Goal: Information Seeking & Learning: Learn about a topic

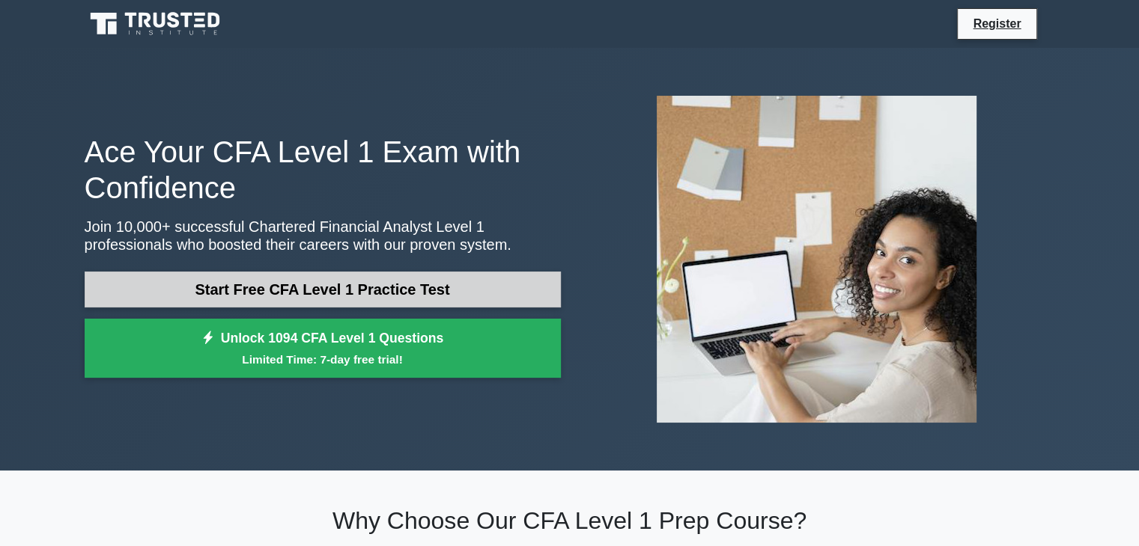
click at [266, 285] on link "Start Free CFA Level 1 Practice Test" at bounding box center [323, 290] width 476 height 36
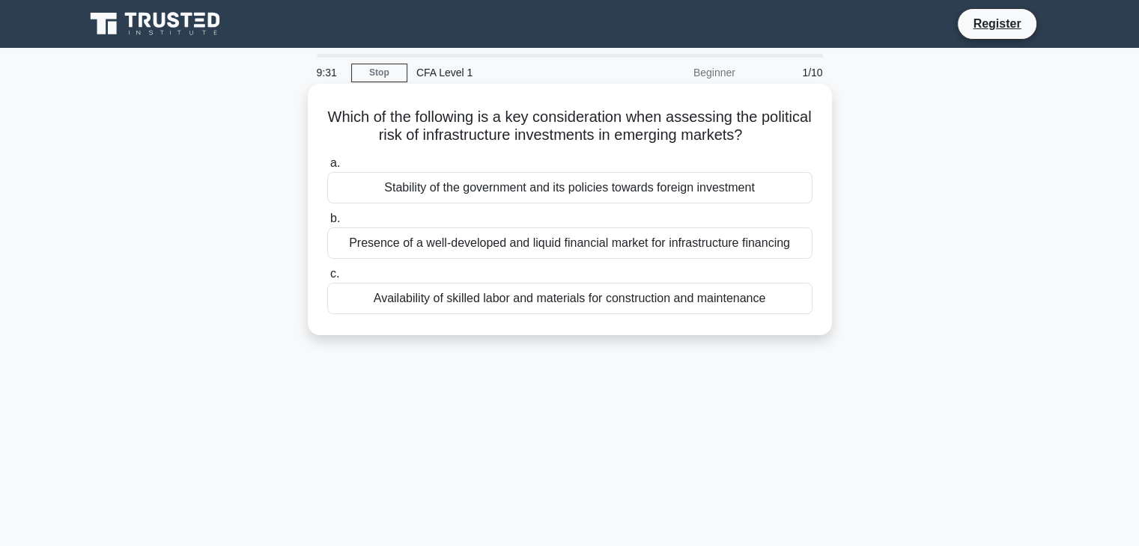
click at [569, 135] on h5 "Which of the following is a key consideration when assessing the political risk…" at bounding box center [570, 126] width 488 height 37
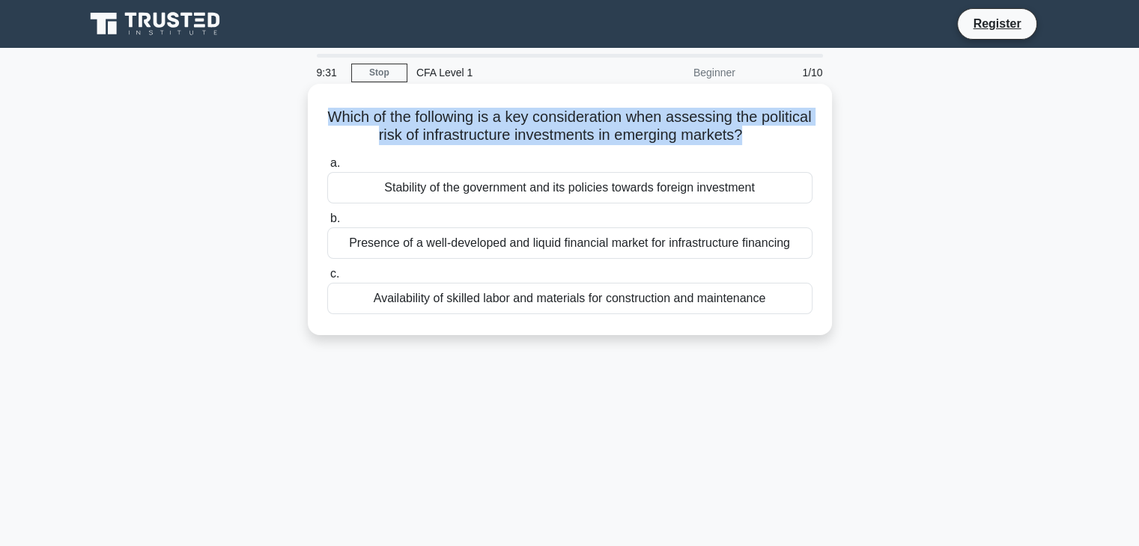
click at [569, 135] on h5 "Which of the following is a key consideration when assessing the political risk…" at bounding box center [570, 126] width 488 height 37
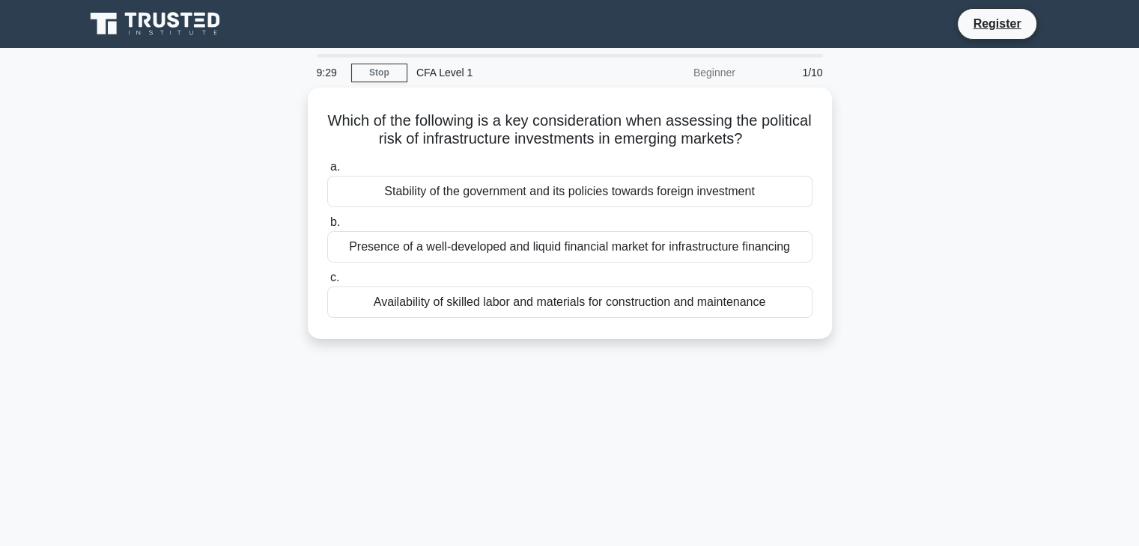
click at [281, 189] on div "Which of the following is a key consideration when assessing the political risk…" at bounding box center [570, 222] width 988 height 269
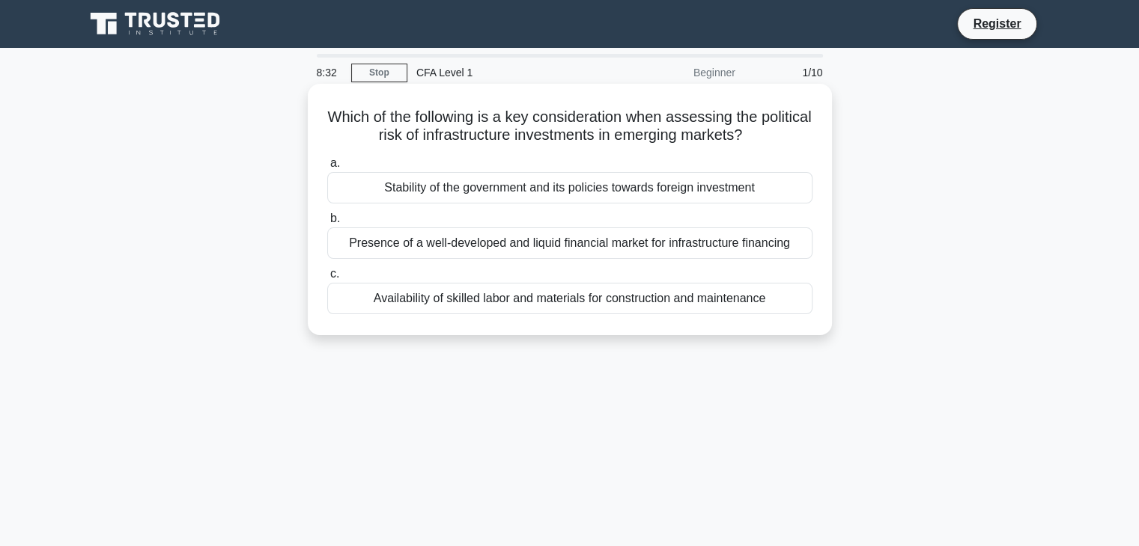
click at [442, 250] on div "Presence of a well-developed and liquid financial market for infrastructure fin…" at bounding box center [569, 243] width 485 height 31
click at [327, 224] on input "b. Presence of a well-developed and liquid financial market for infrastructure …" at bounding box center [327, 219] width 0 height 10
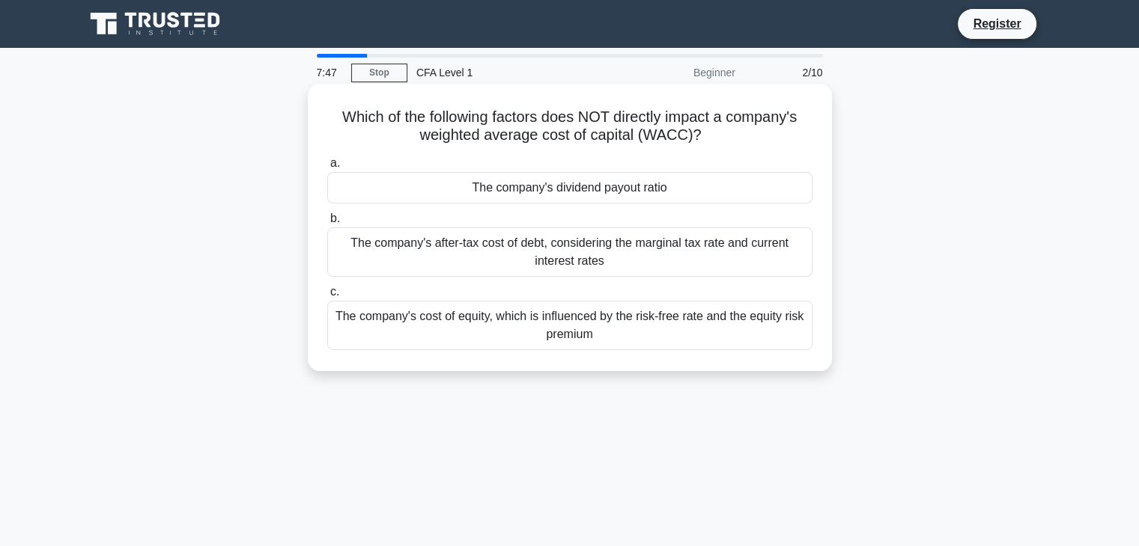
click at [414, 318] on div "The company's cost of equity, which is influenced by the risk-free rate and the…" at bounding box center [569, 325] width 485 height 49
click at [327, 297] on input "c. The company's cost of equity, which is influenced by the risk-free rate and …" at bounding box center [327, 292] width 0 height 10
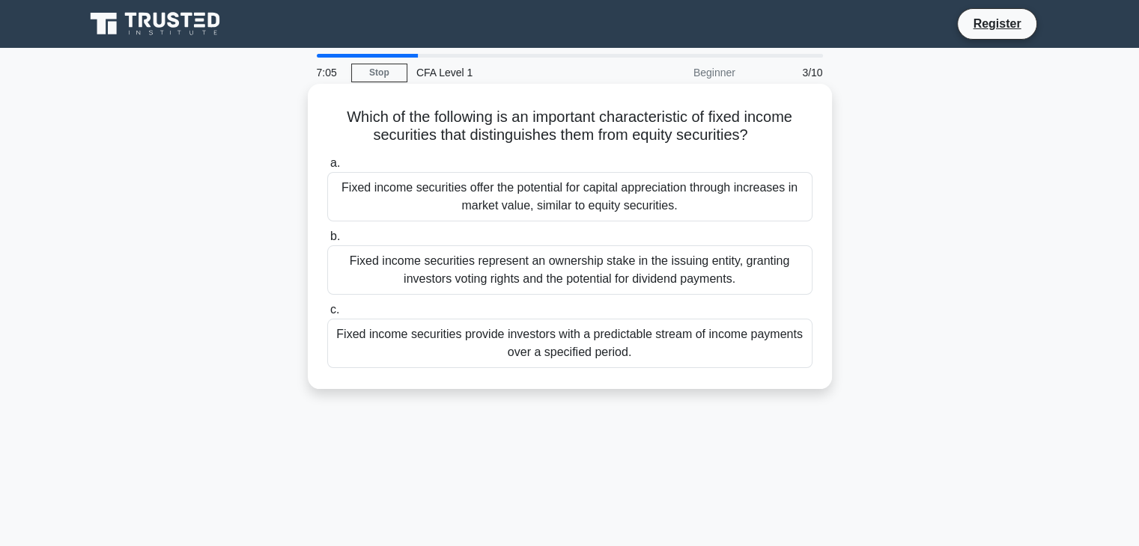
click at [421, 349] on div "Fixed income securities provide investors with a predictable stream of income p…" at bounding box center [569, 343] width 485 height 49
click at [327, 315] on input "c. Fixed income securities provide investors with a predictable stream of incom…" at bounding box center [327, 310] width 0 height 10
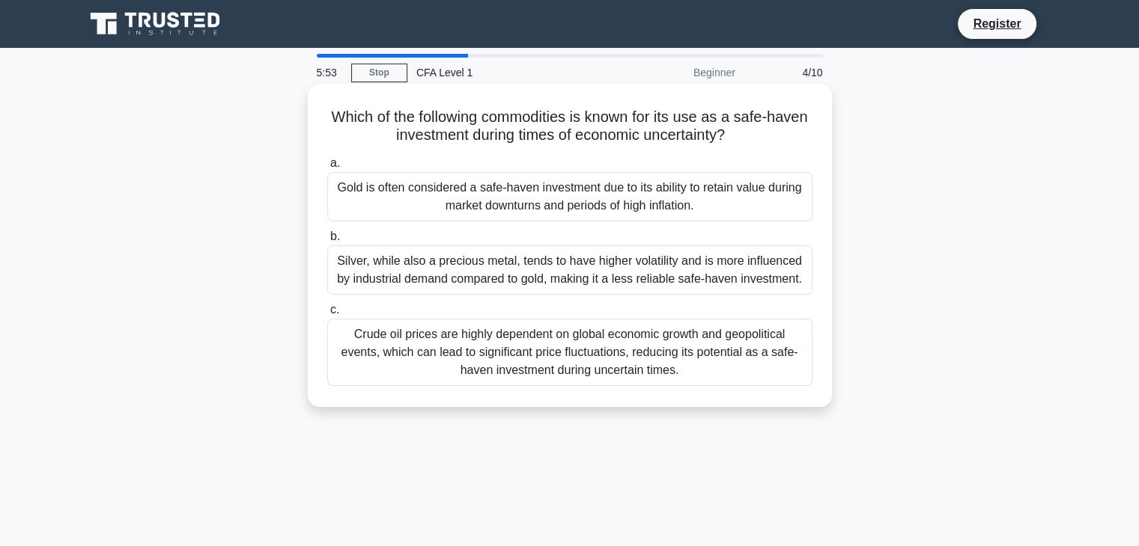
click at [414, 366] on div "Crude oil prices are highly dependent on global economic growth and geopolitica…" at bounding box center [569, 352] width 485 height 67
click at [327, 315] on input "c. Crude oil prices are highly dependent on global economic growth and geopolit…" at bounding box center [327, 310] width 0 height 10
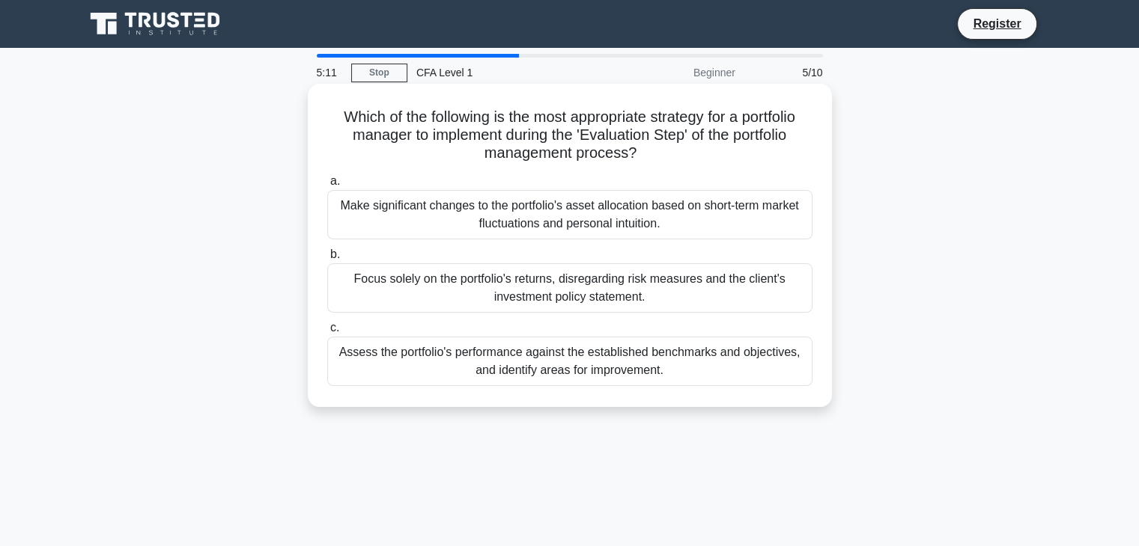
click at [388, 283] on div "Focus solely on the portfolio's returns, disregarding risk measures and the cli…" at bounding box center [569, 287] width 485 height 49
click at [327, 260] on input "b. Focus solely on the portfolio's returns, disregarding risk measures and the …" at bounding box center [327, 255] width 0 height 10
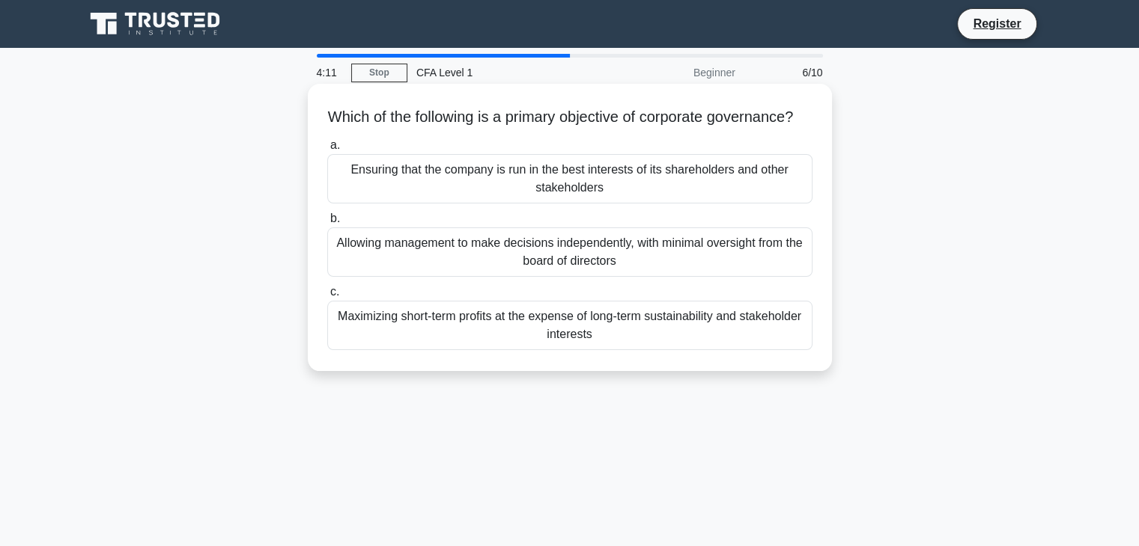
click at [421, 201] on div "Ensuring that the company is run in the best interests of its shareholders and …" at bounding box center [569, 178] width 485 height 49
click at [327, 150] on input "a. Ensuring that the company is run in the best interests of its shareholders a…" at bounding box center [327, 146] width 0 height 10
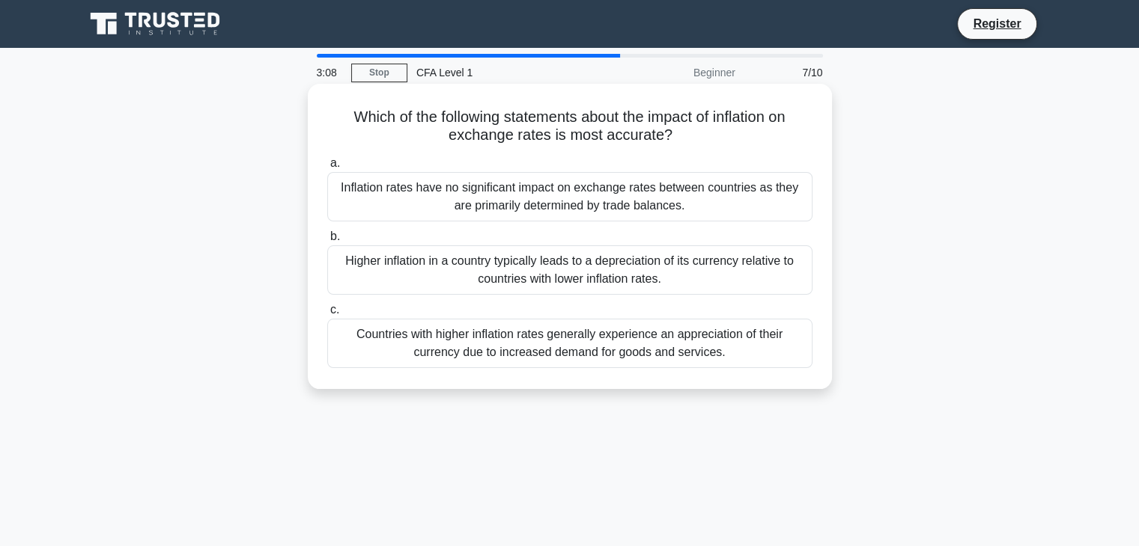
click at [359, 270] on div "Higher inflation in a country typically leads to a depreciation of its currency…" at bounding box center [569, 270] width 485 height 49
click at [327, 242] on input "b. Higher inflation in a country typically leads to a depreciation of its curre…" at bounding box center [327, 237] width 0 height 10
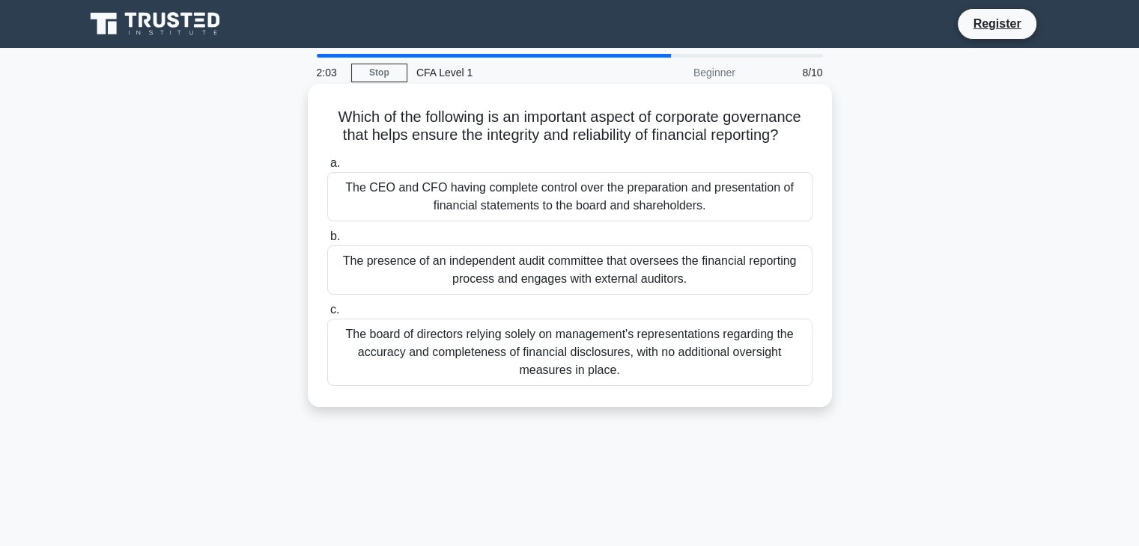
click at [375, 360] on div "The board of directors relying solely on management's representations regarding…" at bounding box center [569, 352] width 485 height 67
click at [327, 315] on input "c. The board of directors relying solely on management's representations regard…" at bounding box center [327, 310] width 0 height 10
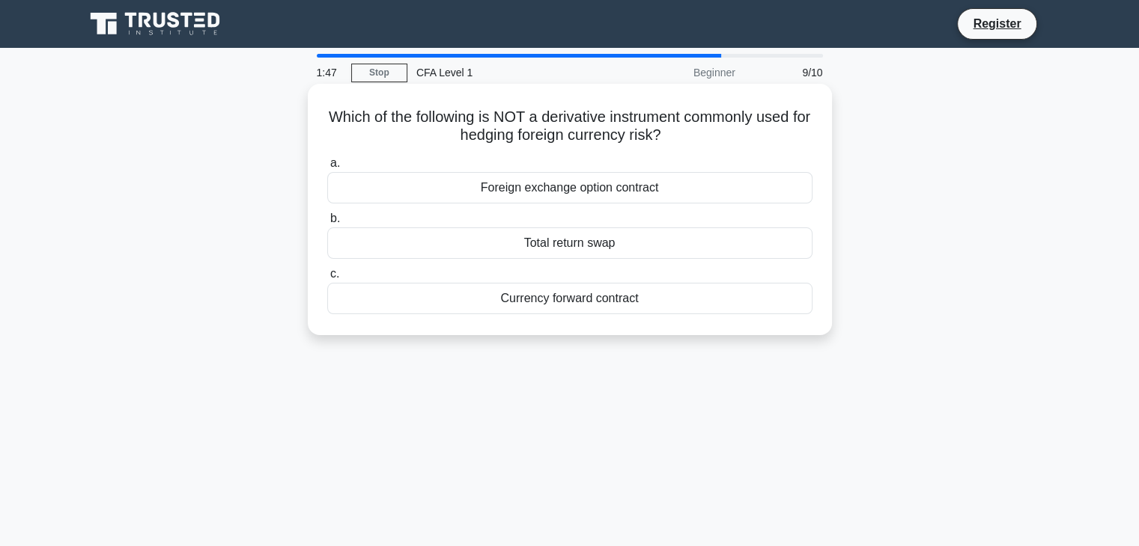
click at [409, 244] on div "Total return swap" at bounding box center [569, 243] width 485 height 31
click at [327, 224] on input "b. Total return swap" at bounding box center [327, 219] width 0 height 10
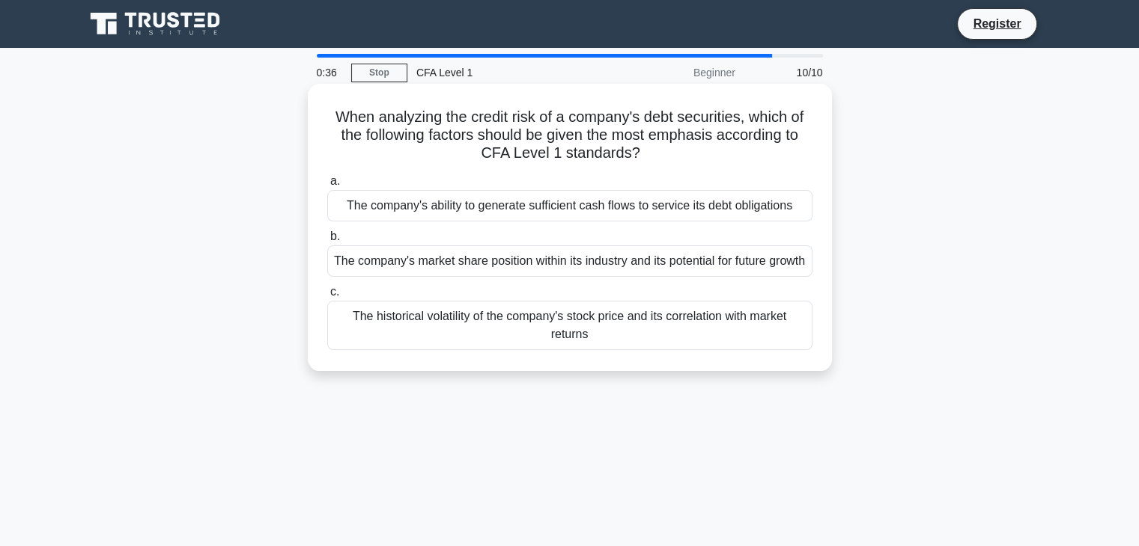
click at [389, 211] on div "The company's ability to generate sufficient cash flows to service its debt obl…" at bounding box center [569, 205] width 485 height 31
click at [327, 186] on input "a. The company's ability to generate sufficient cash flows to service its debt …" at bounding box center [327, 182] width 0 height 10
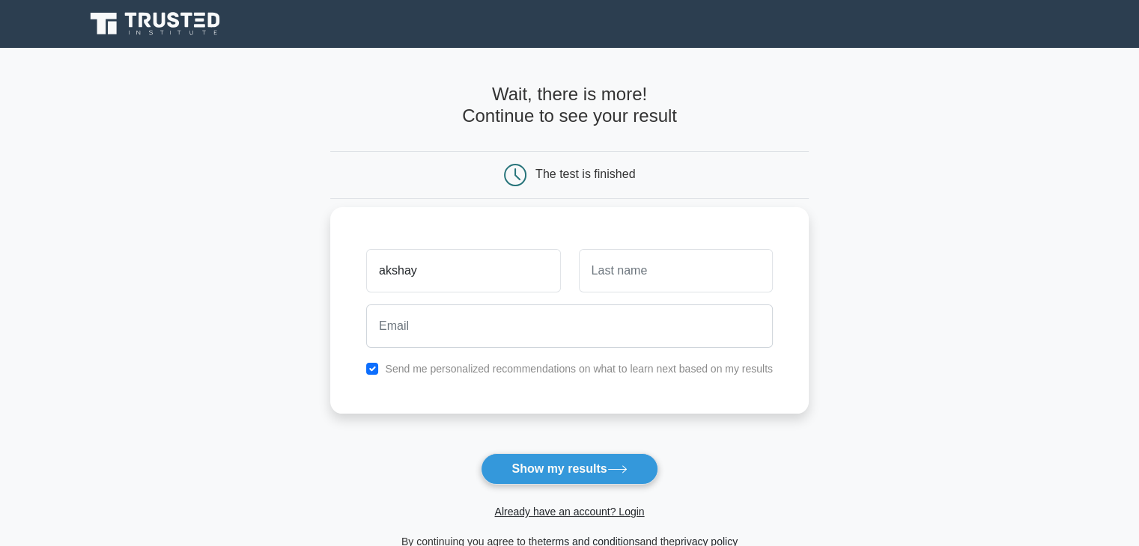
type input "akshay"
click at [659, 287] on input "text" at bounding box center [676, 270] width 194 height 43
type input "keshari"
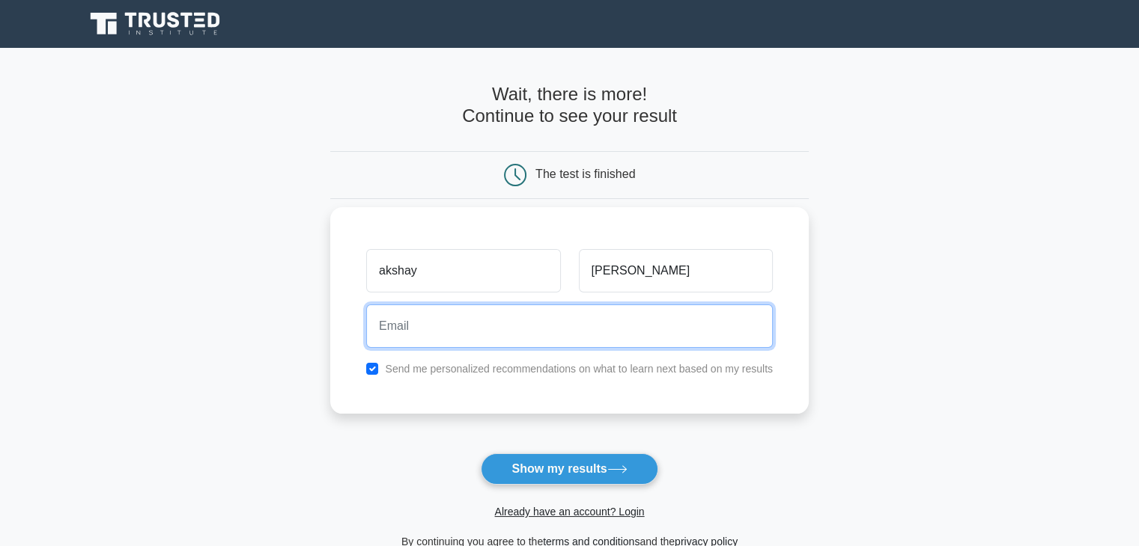
click at [542, 325] on input "email" at bounding box center [569, 326] width 406 height 43
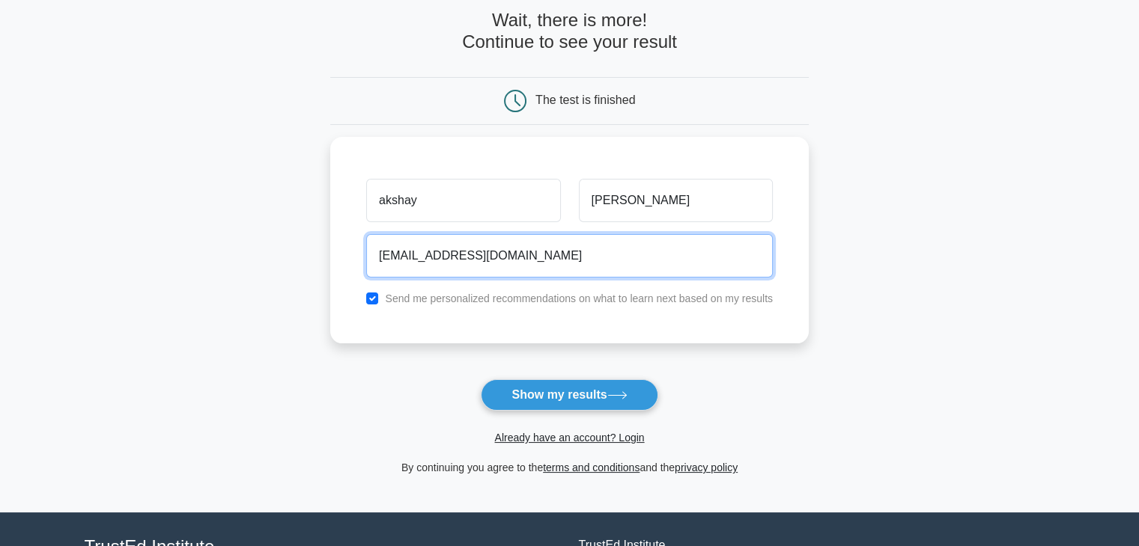
scroll to position [150, 0]
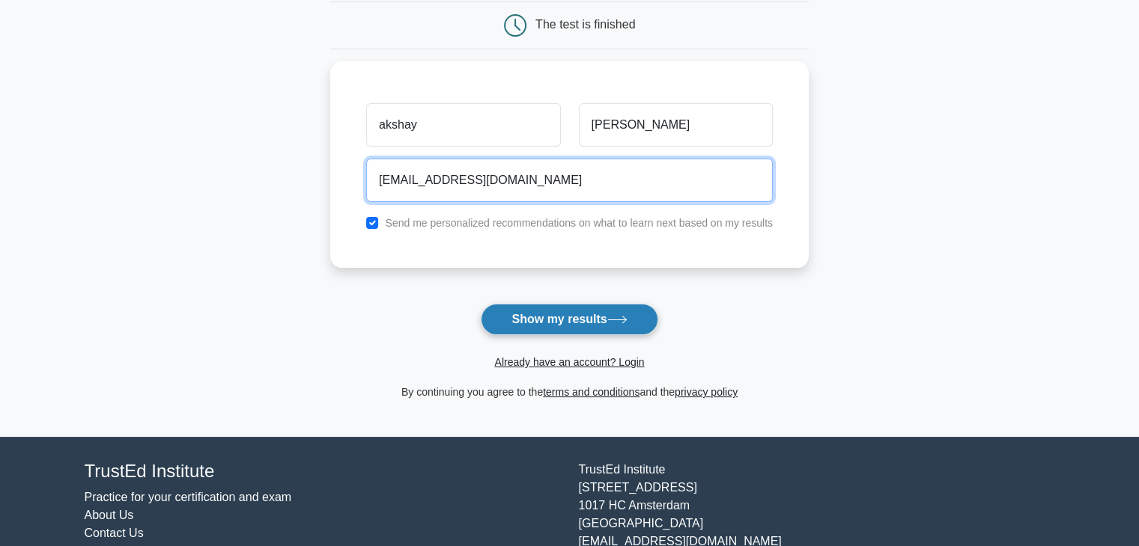
type input "akshaykeshari143@gmail.com"
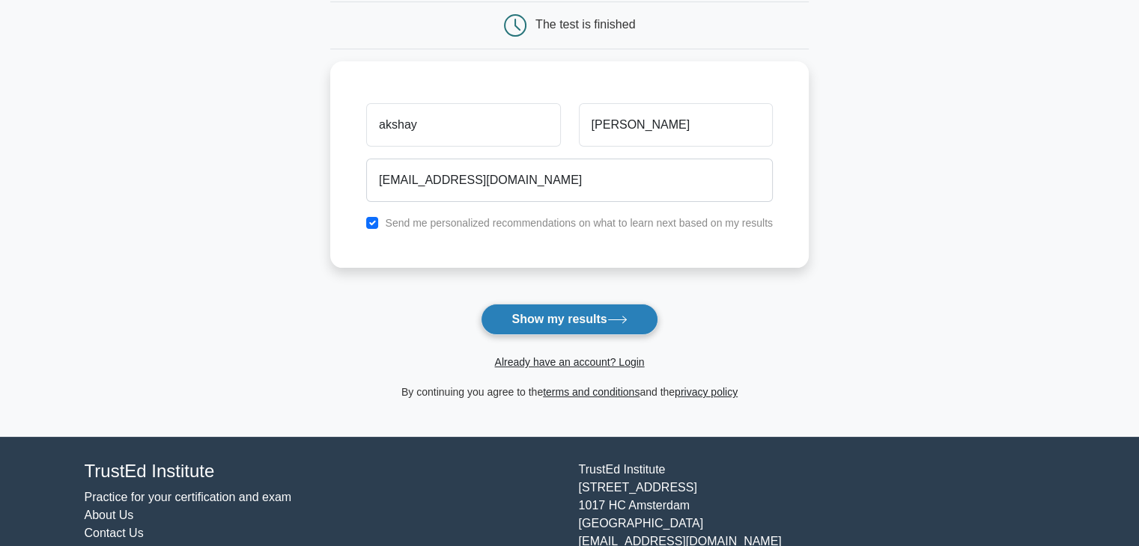
click at [511, 318] on button "Show my results" at bounding box center [569, 319] width 177 height 31
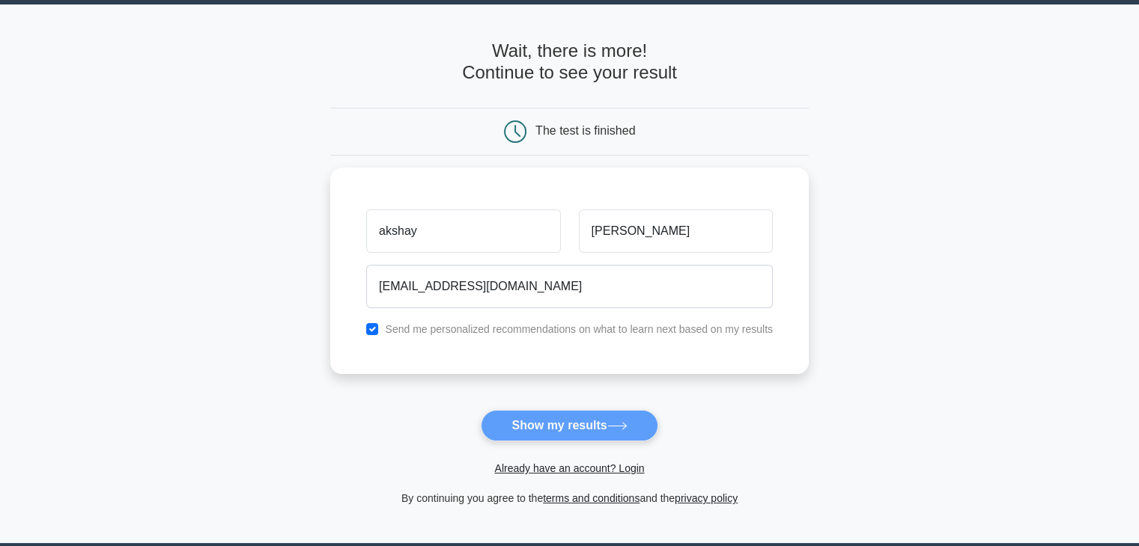
scroll to position [0, 0]
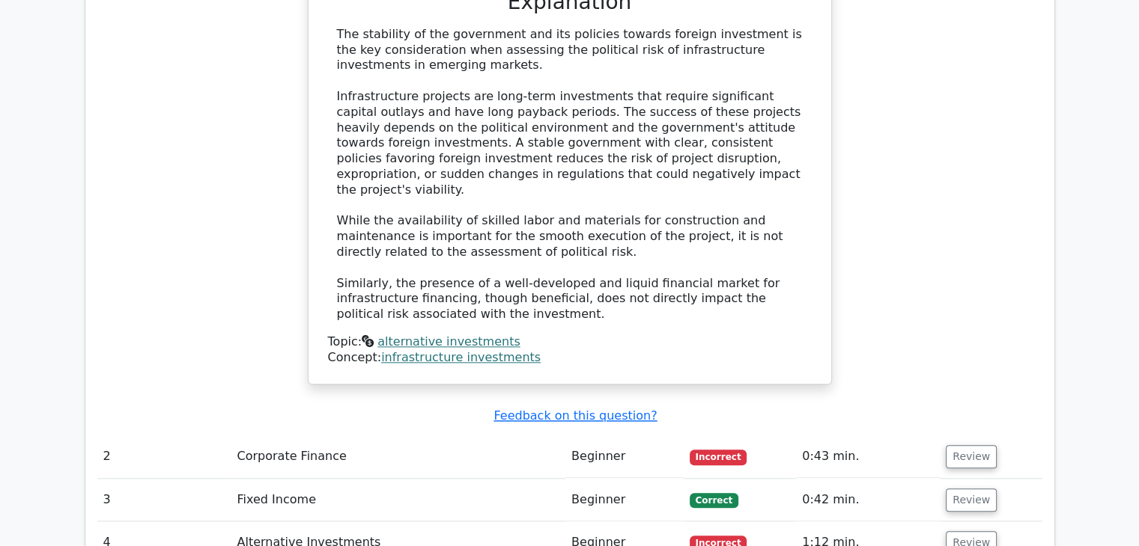
scroll to position [1647, 0]
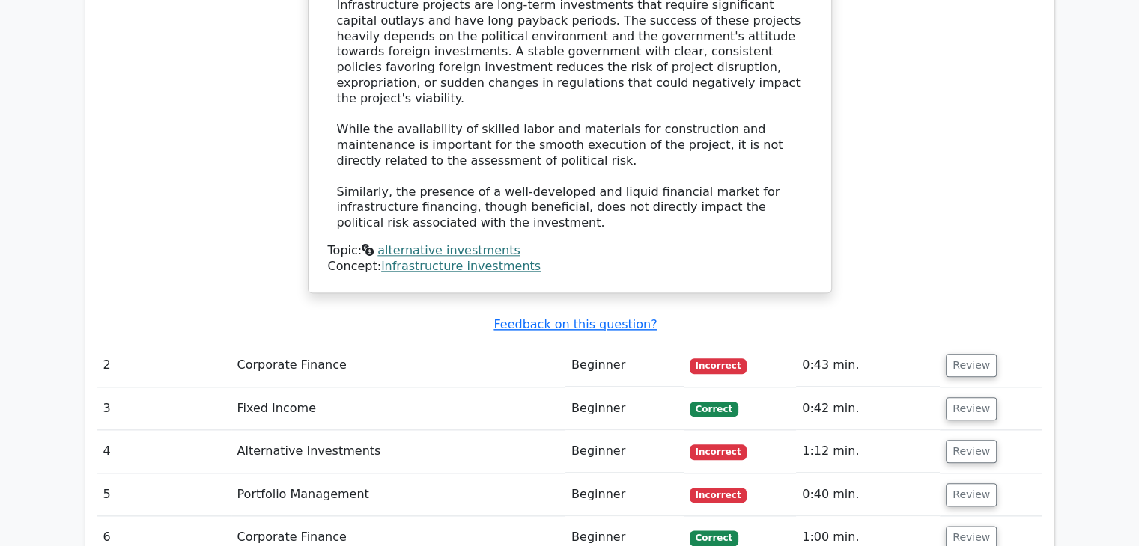
click at [442, 344] on td "Corporate Finance" at bounding box center [398, 365] width 335 height 43
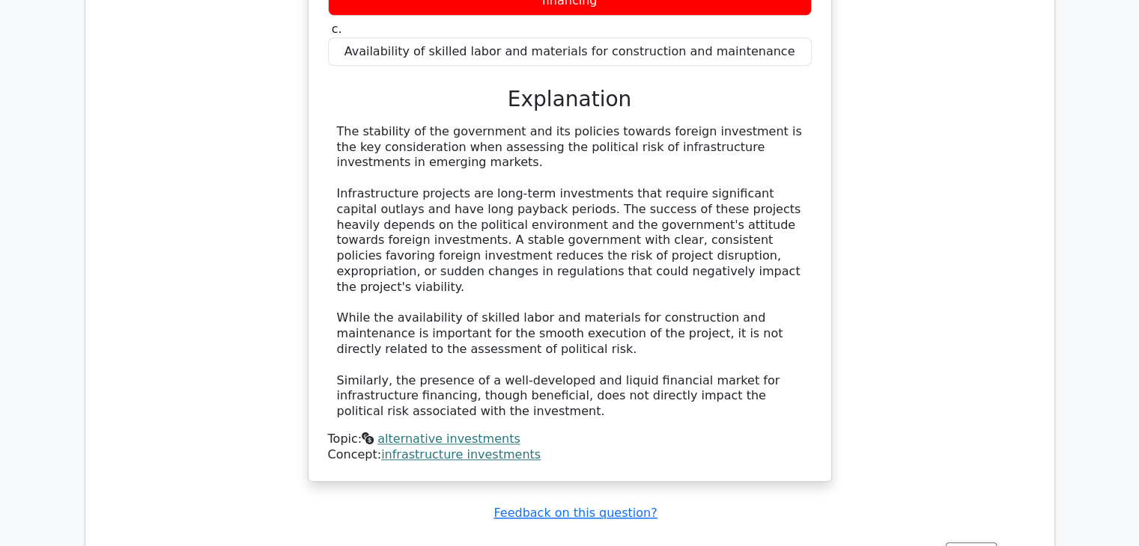
scroll to position [1572, 0]
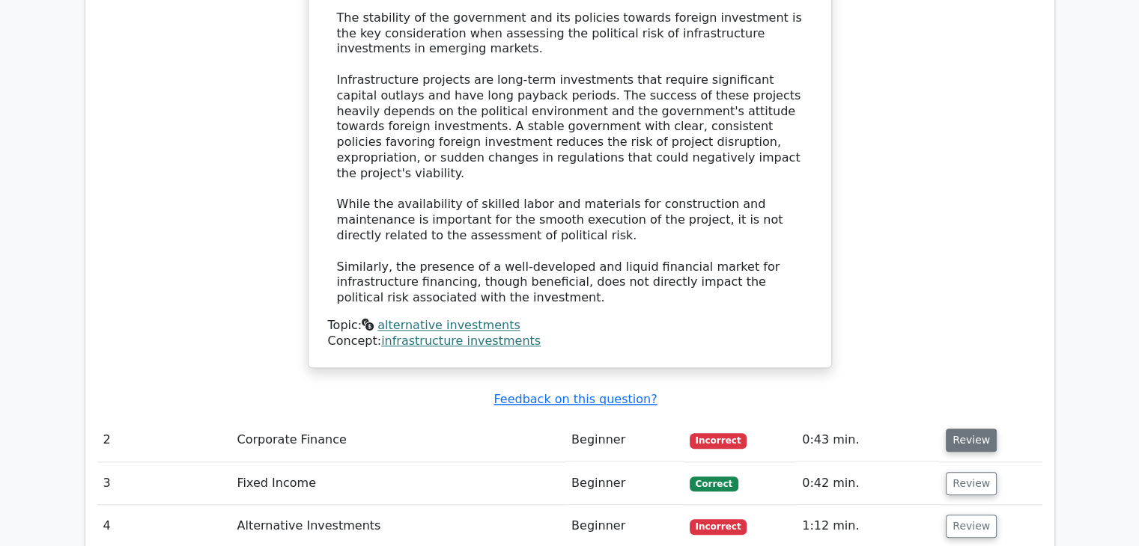
click at [953, 429] on button "Review" at bounding box center [970, 440] width 51 height 23
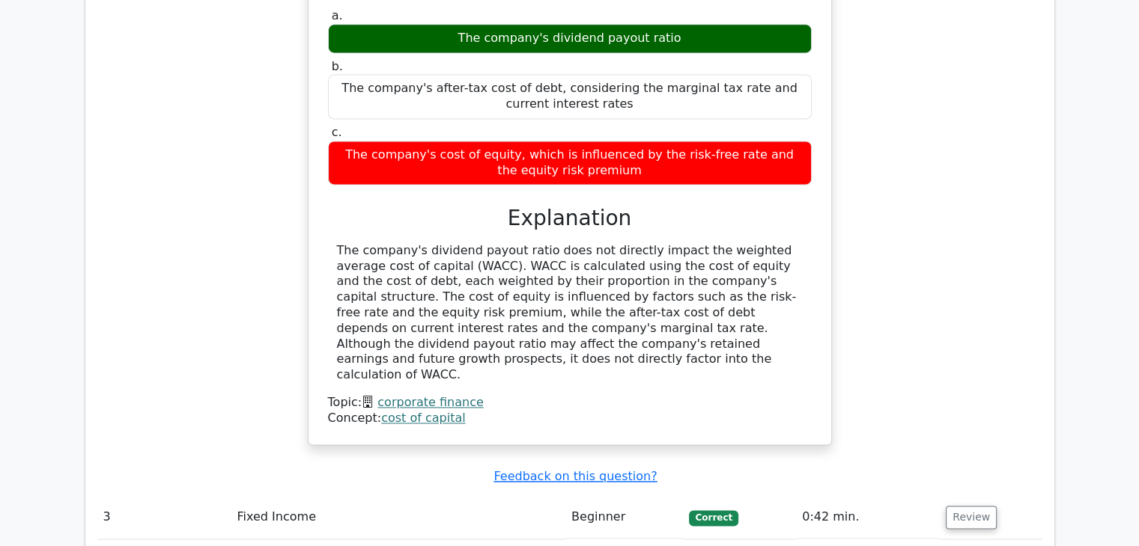
scroll to position [2171, 0]
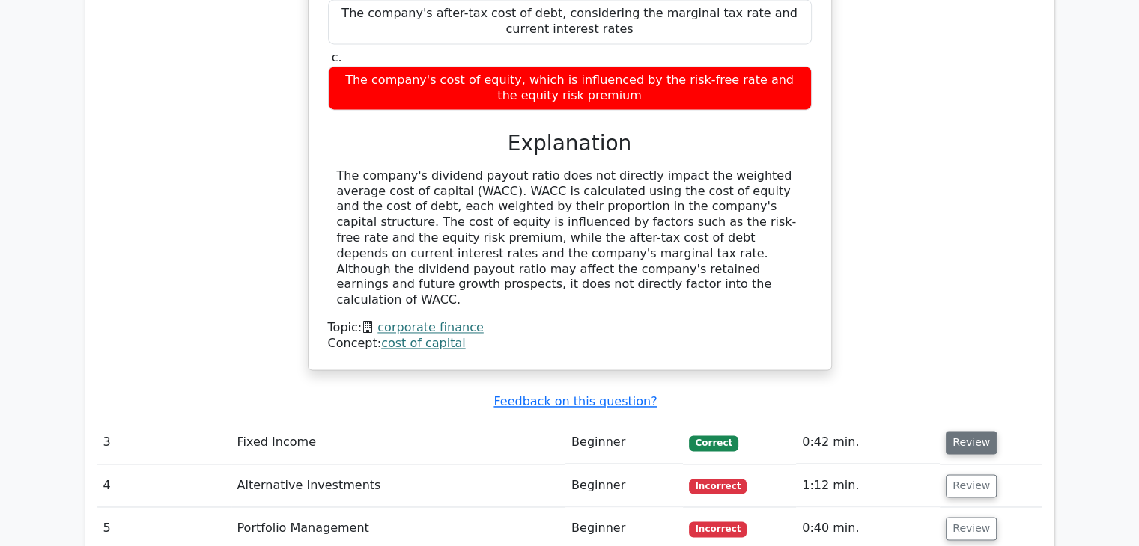
click at [955, 431] on button "Review" at bounding box center [970, 442] width 51 height 23
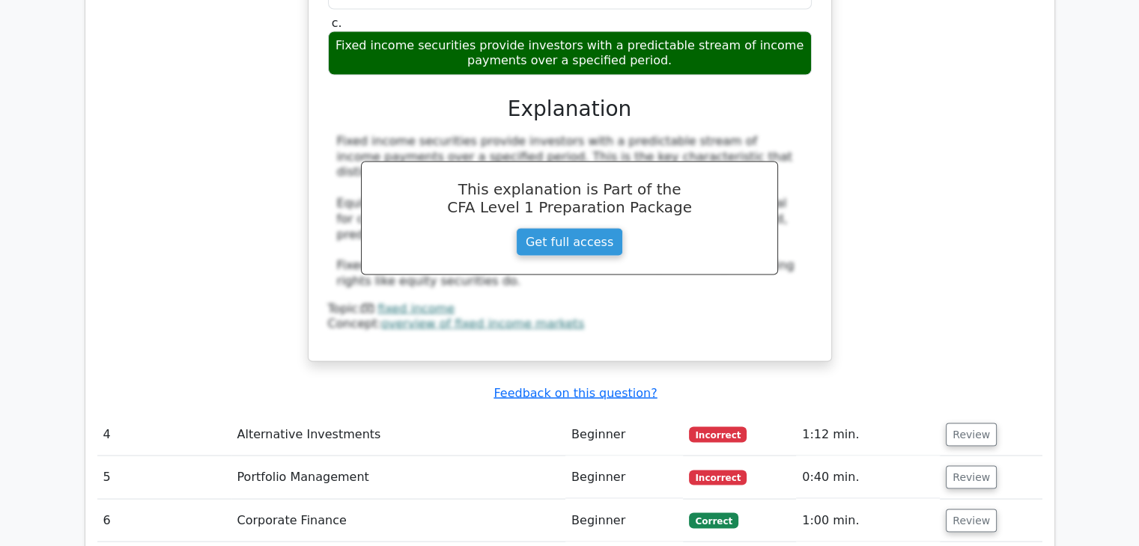
scroll to position [2844, 0]
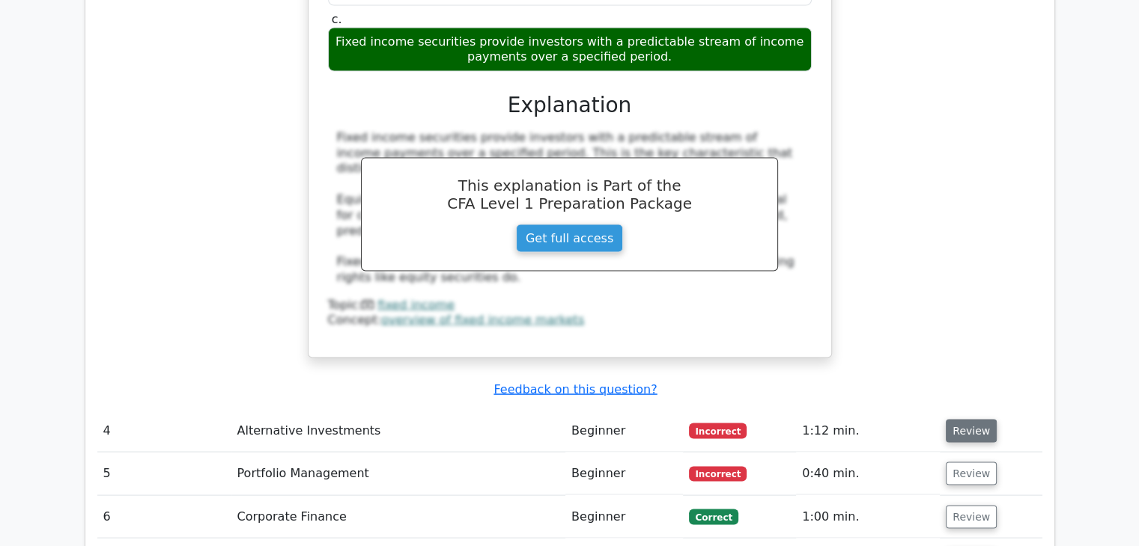
click at [957, 419] on button "Review" at bounding box center [970, 430] width 51 height 23
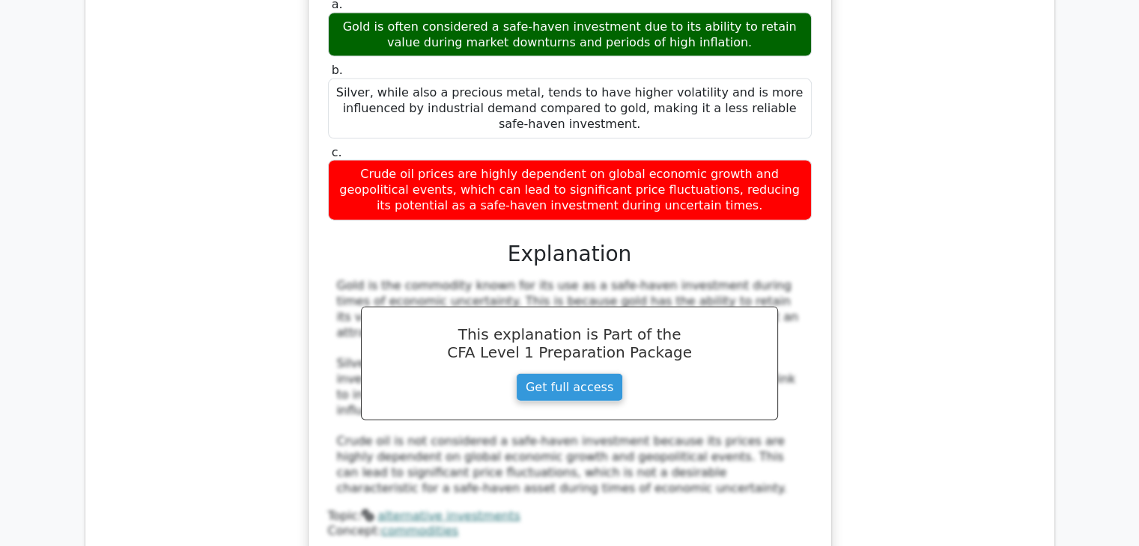
scroll to position [3518, 0]
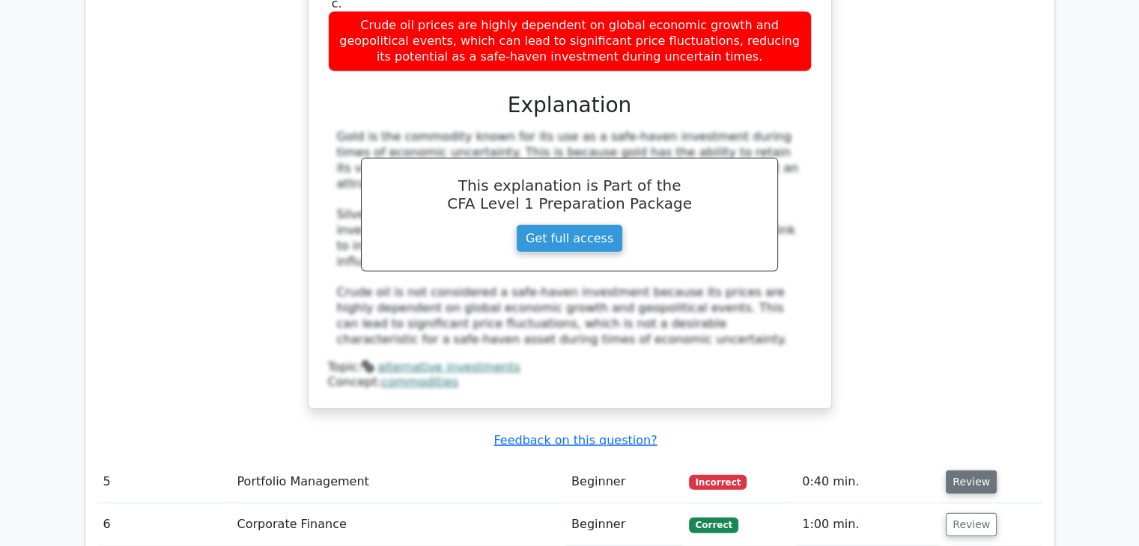
click at [955, 471] on button "Review" at bounding box center [970, 482] width 51 height 23
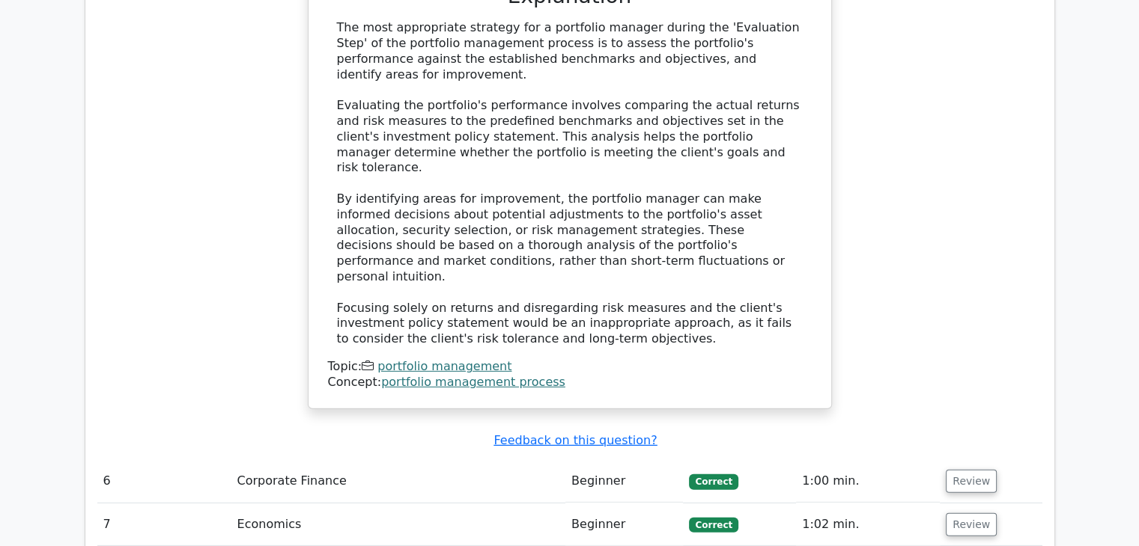
scroll to position [4342, 0]
click at [955, 469] on button "Review" at bounding box center [970, 480] width 51 height 23
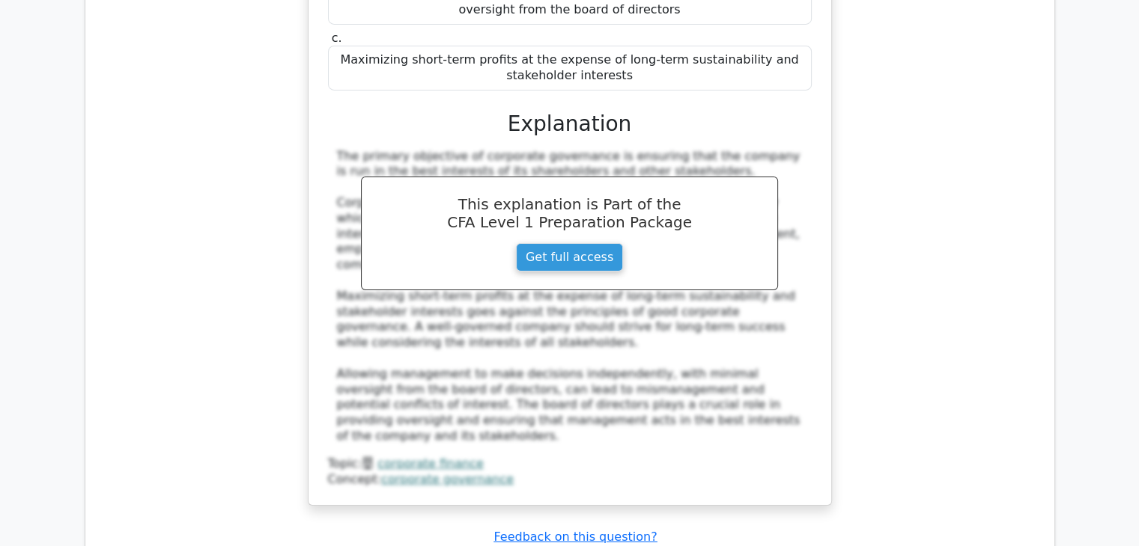
scroll to position [5090, 0]
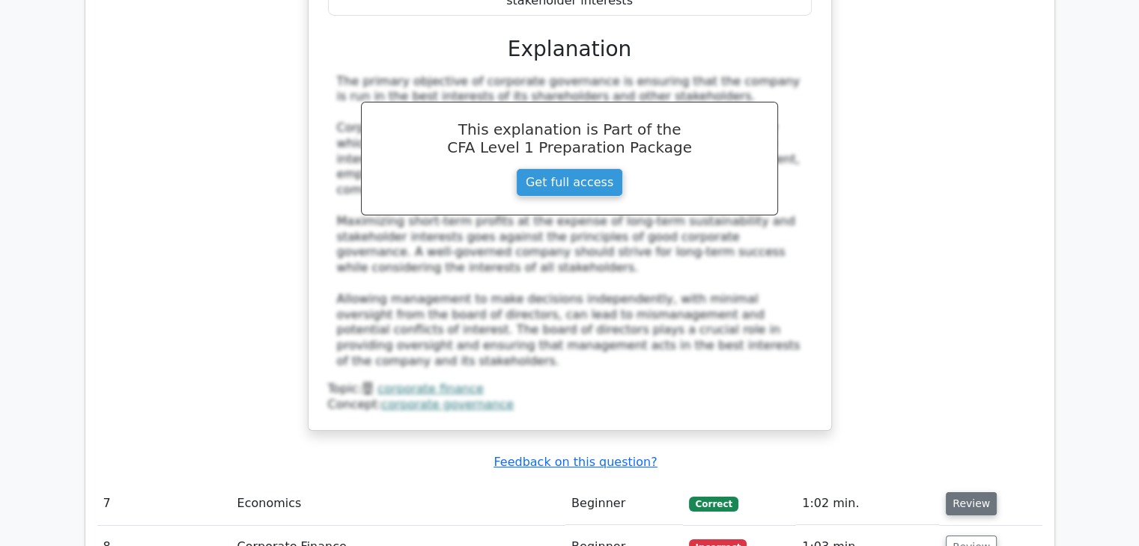
click at [969, 493] on button "Review" at bounding box center [970, 504] width 51 height 23
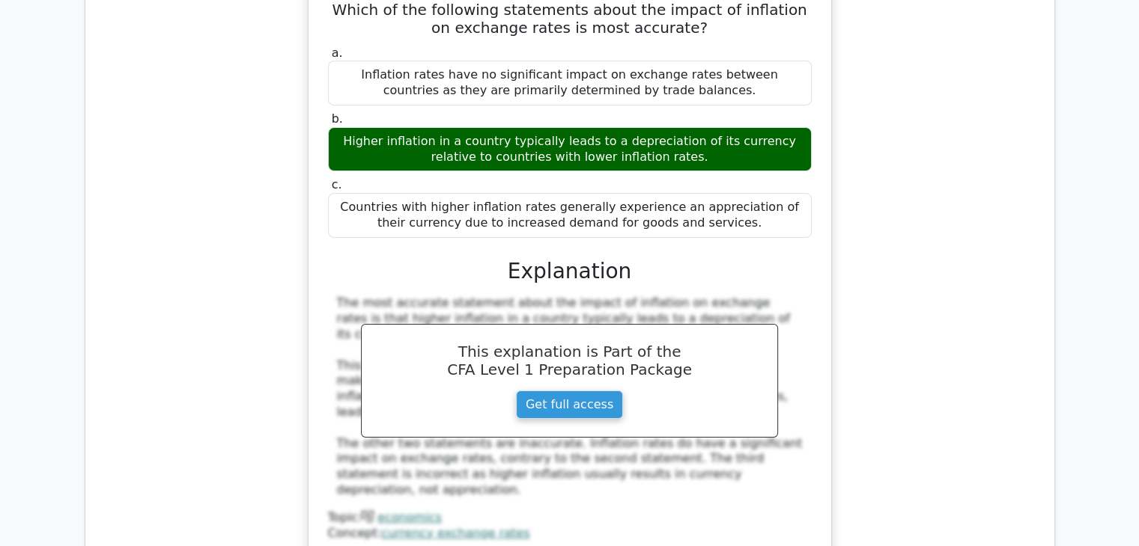
scroll to position [5764, 0]
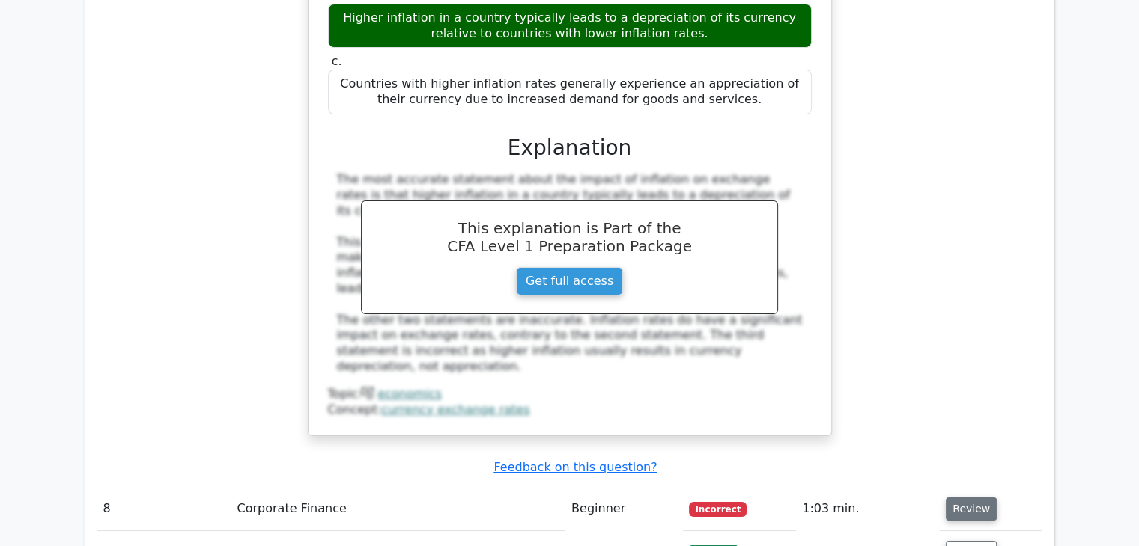
click at [960, 498] on button "Review" at bounding box center [970, 509] width 51 height 23
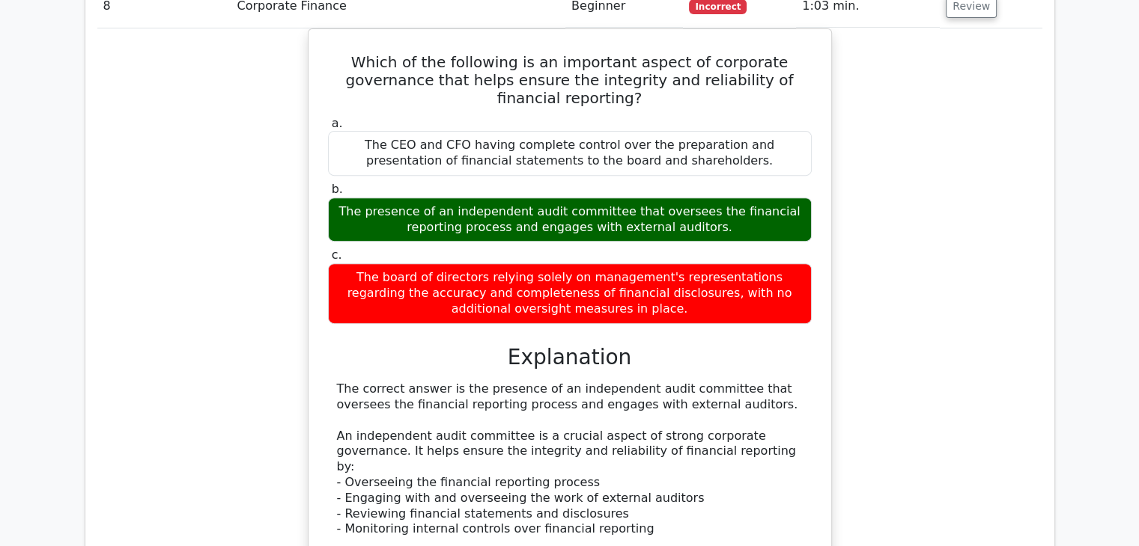
scroll to position [6288, 0]
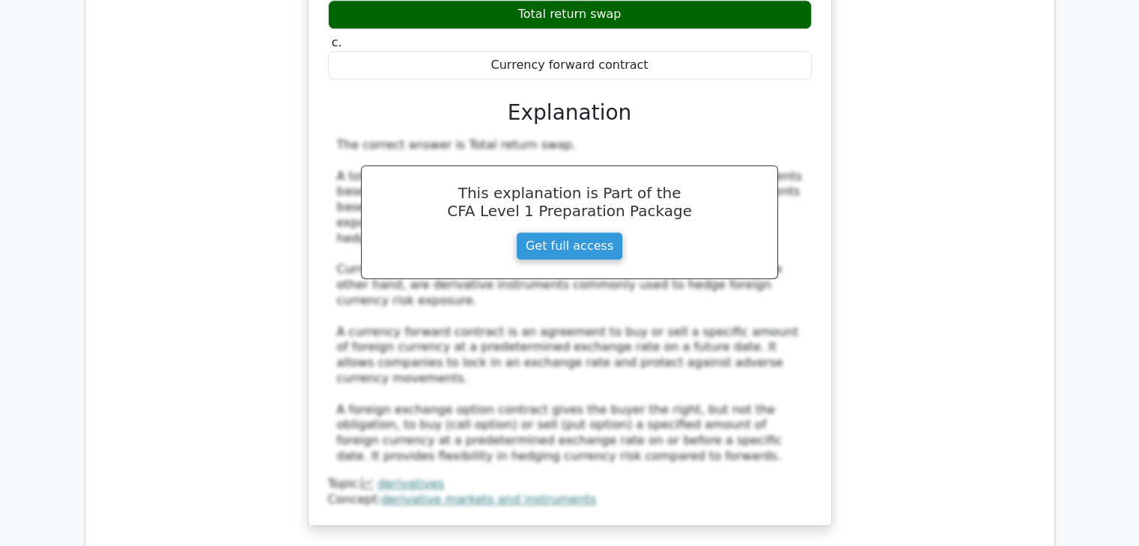
scroll to position [7186, 0]
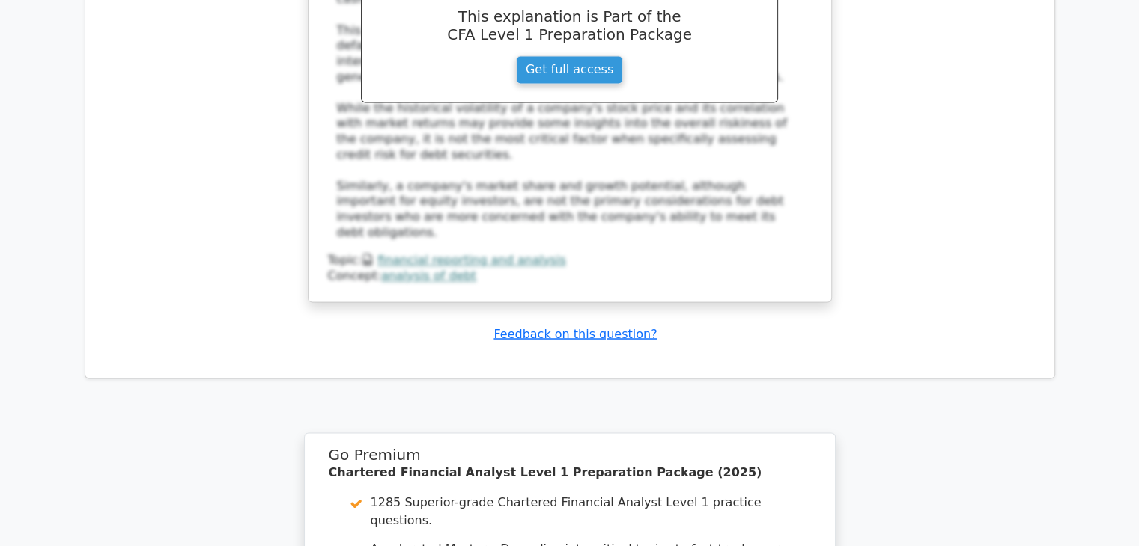
scroll to position [8259, 0]
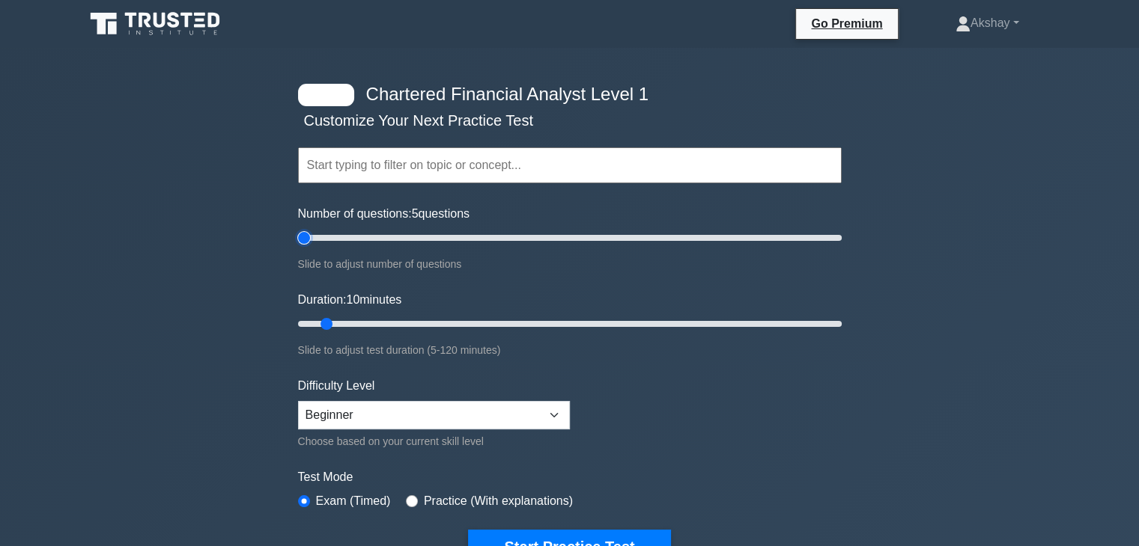
drag, startPoint x: 311, startPoint y: 237, endPoint x: 287, endPoint y: 237, distance: 23.2
type input "5"
click at [298, 237] on input "Number of questions: 5 questions" at bounding box center [569, 238] width 543 height 18
drag, startPoint x: 324, startPoint y: 322, endPoint x: 266, endPoint y: 323, distance: 57.6
type input "5"
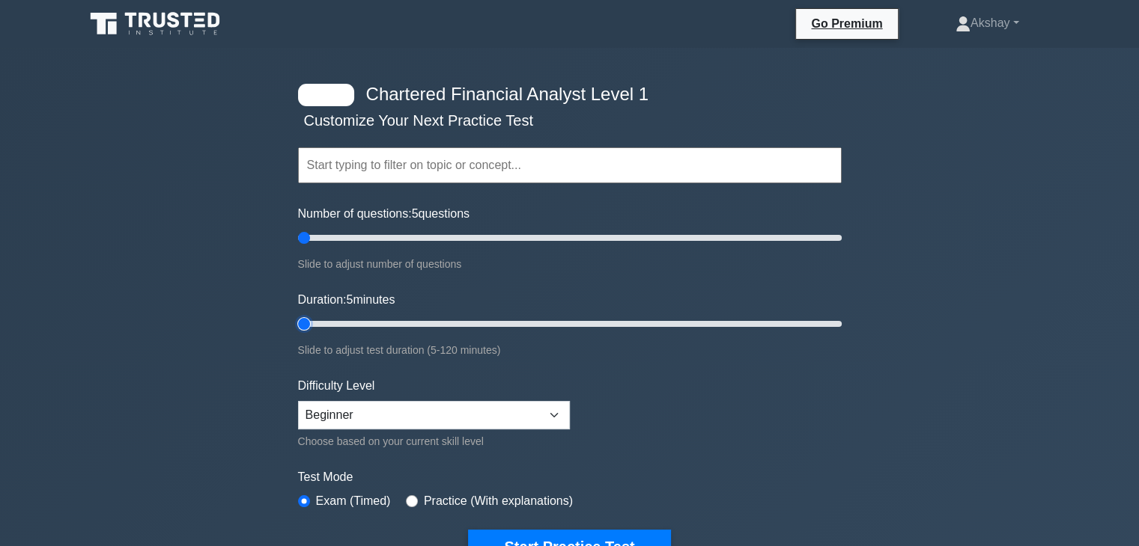
click at [298, 323] on input "Duration: 5 minutes" at bounding box center [569, 324] width 543 height 18
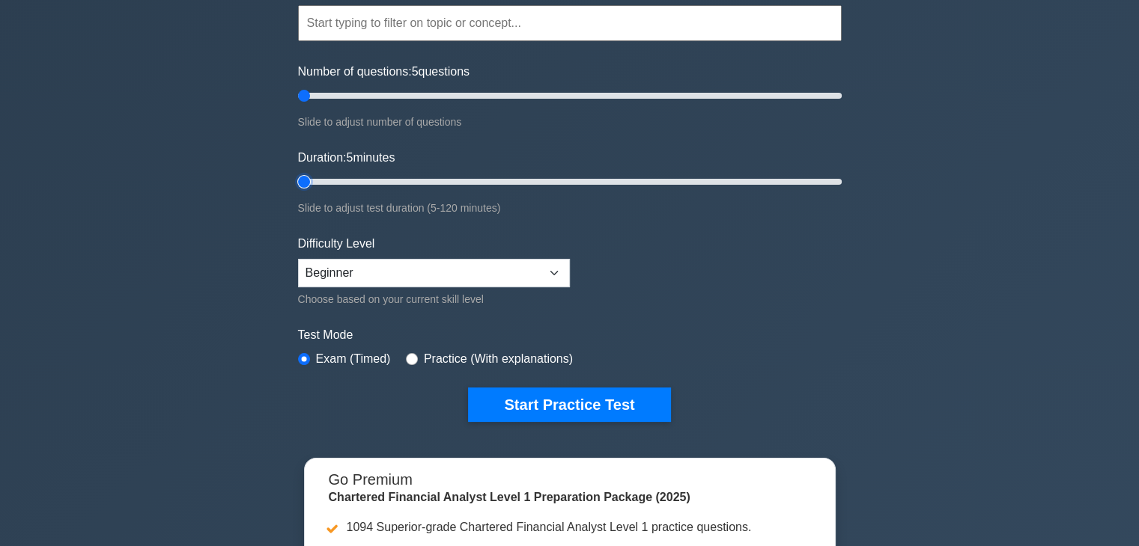
scroll to position [150, 0]
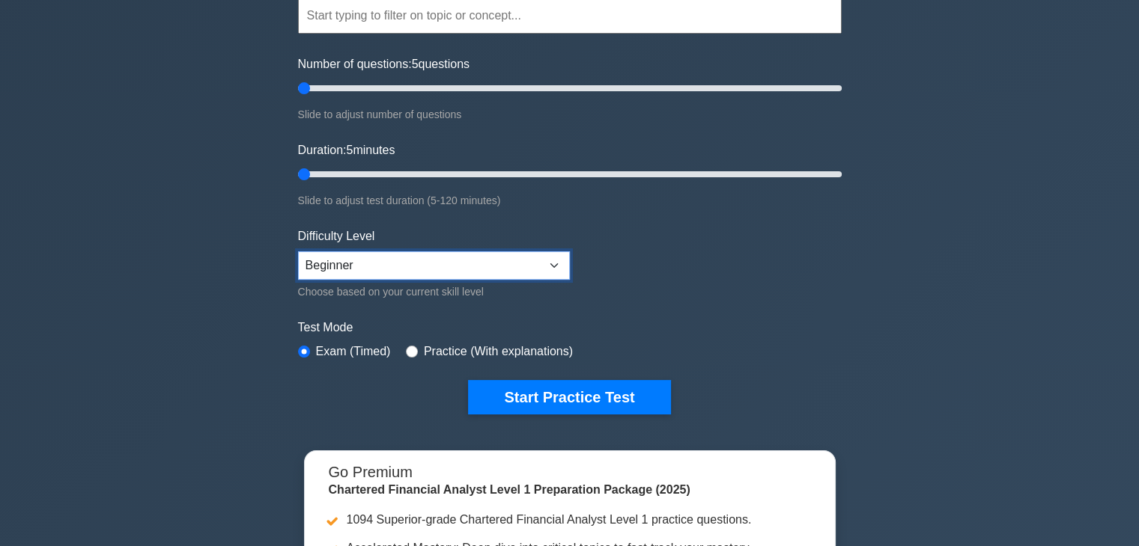
click at [401, 271] on select "Beginner Intermediate Expert" at bounding box center [434, 266] width 272 height 28
select select "intermediate"
click at [298, 252] on select "Beginner Intermediate Expert" at bounding box center [434, 266] width 272 height 28
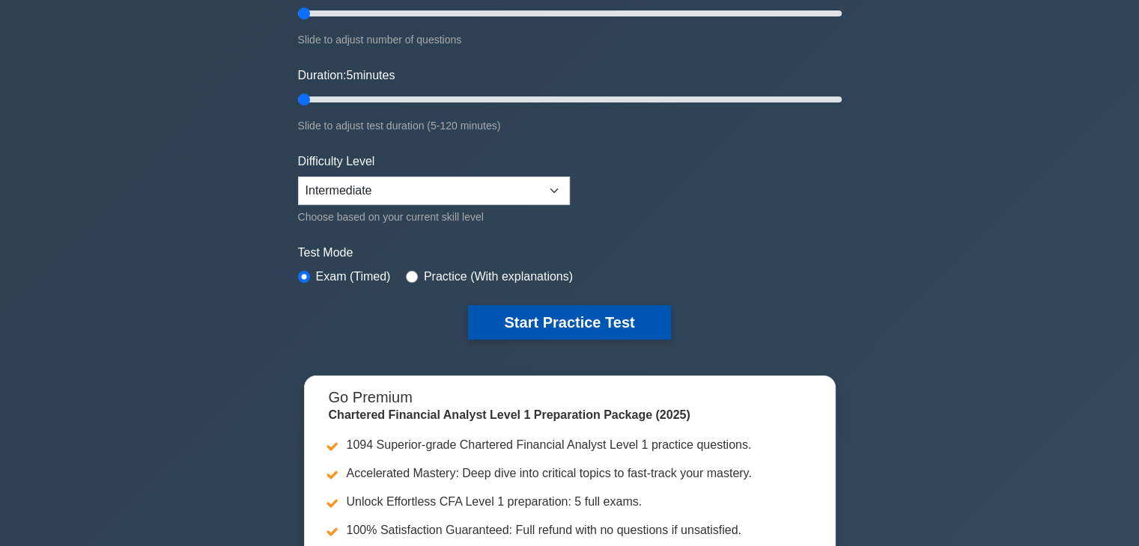
click at [508, 320] on button "Start Practice Test" at bounding box center [569, 322] width 202 height 34
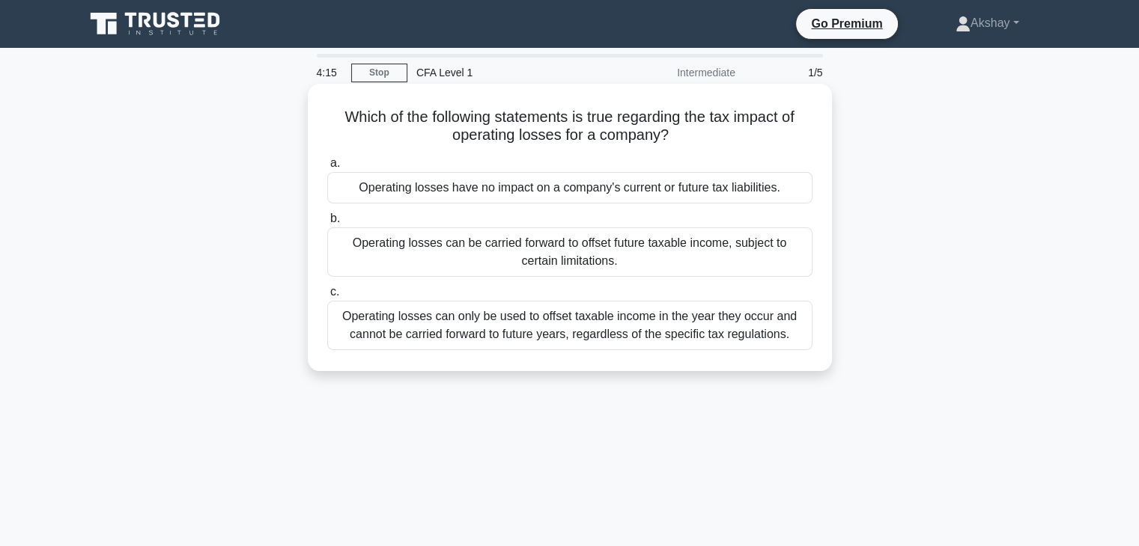
click at [382, 270] on div "Operating losses can be carried forward to offset future taxable income, subjec…" at bounding box center [569, 252] width 485 height 49
click at [327, 224] on input "b. Operating losses can be carried forward to offset future taxable income, sub…" at bounding box center [327, 219] width 0 height 10
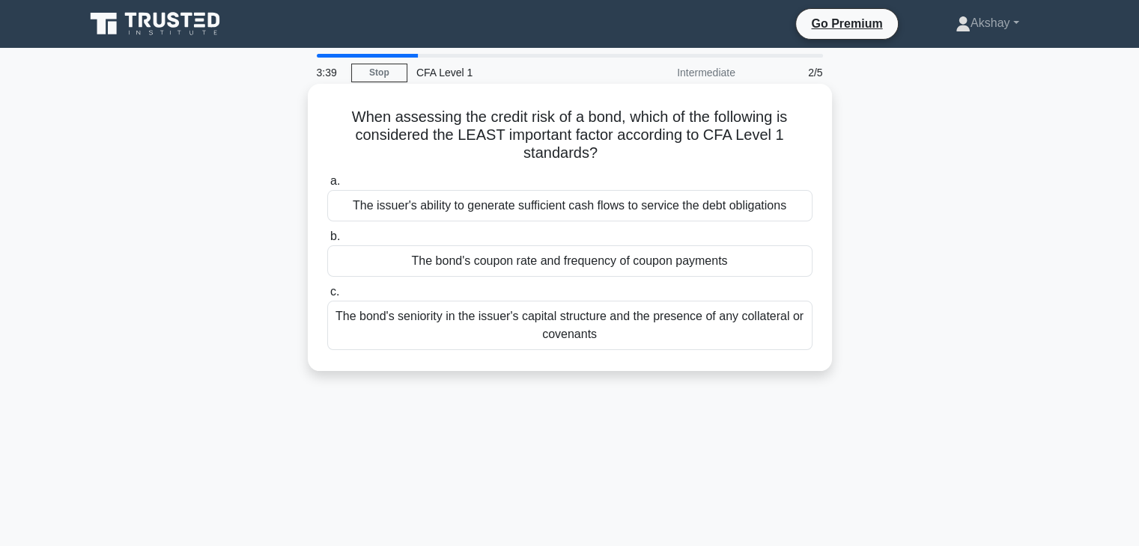
click at [796, 174] on label "a. The issuer's ability to generate sufficient cash flows to service the debt o…" at bounding box center [569, 196] width 485 height 49
click at [327, 177] on input "a. The issuer's ability to generate sufficient cash flows to service the debt o…" at bounding box center [327, 182] width 0 height 10
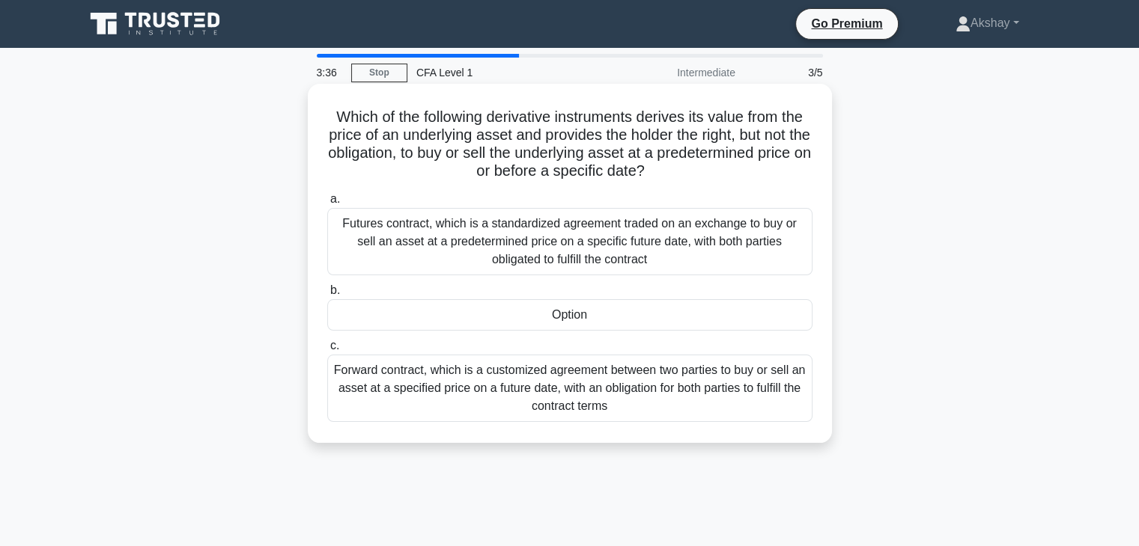
click at [326, 171] on h5 "Which of the following derivative instruments derives its value from the price …" at bounding box center [570, 144] width 488 height 73
click at [326, 138] on h5 "Which of the following derivative instruments derives its value from the price …" at bounding box center [570, 144] width 488 height 73
click at [323, 117] on div "Which of the following derivative instruments derives its value from the price …" at bounding box center [570, 263] width 512 height 347
click at [434, 320] on div "Option" at bounding box center [569, 314] width 485 height 31
click at [327, 296] on input "b. Option" at bounding box center [327, 291] width 0 height 10
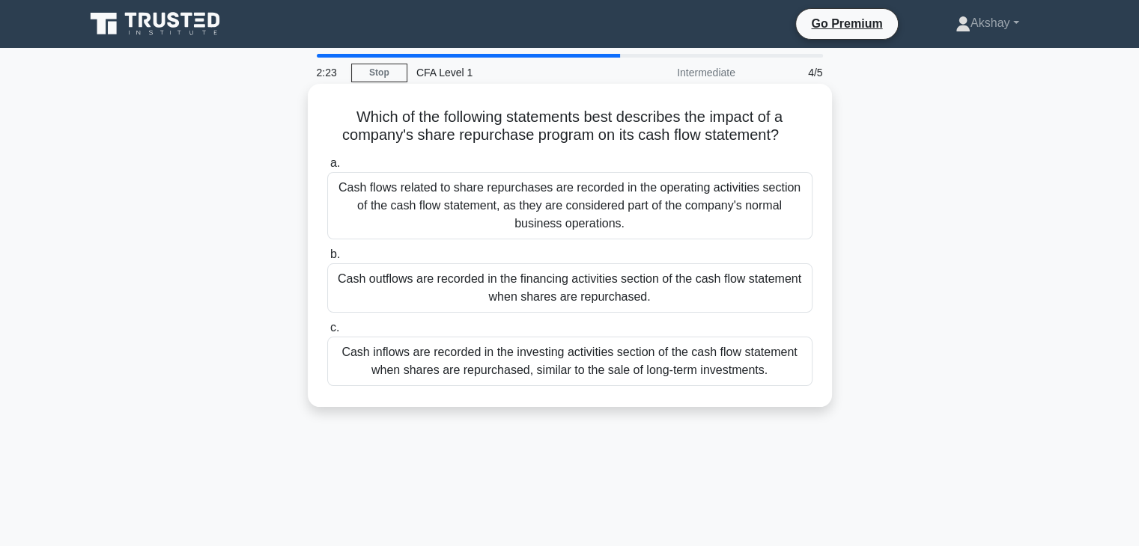
click at [808, 129] on h5 "Which of the following statements best describes the impact of a company's shar…" at bounding box center [570, 126] width 488 height 37
click at [803, 110] on h5 "Which of the following statements best describes the impact of a company's shar…" at bounding box center [570, 126] width 488 height 37
click at [793, 97] on div "Which of the following statements best describes the impact of a company's shar…" at bounding box center [570, 245] width 512 height 311
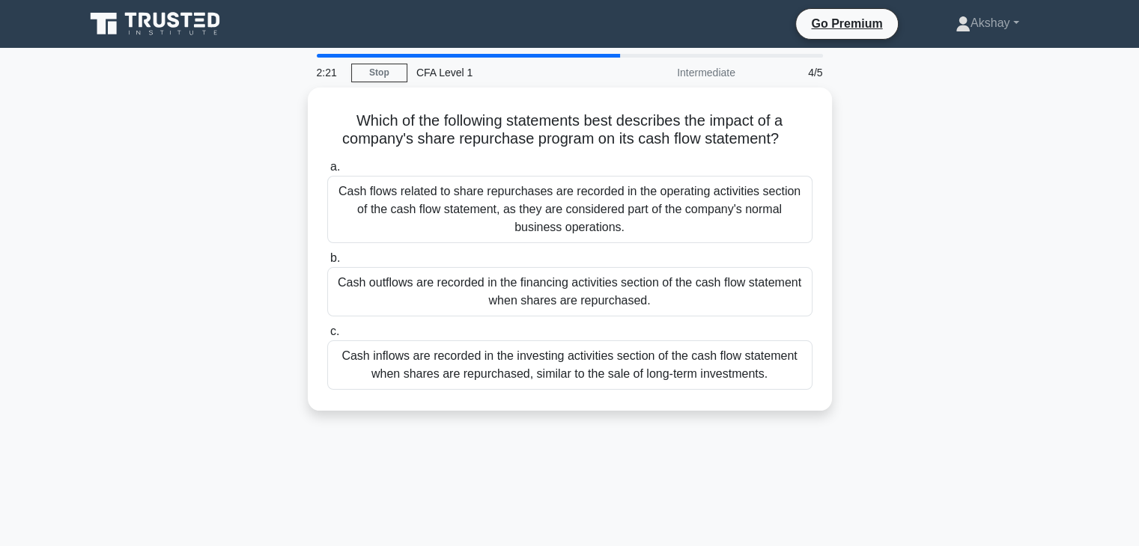
click at [814, 78] on div "4/5" at bounding box center [788, 73] width 88 height 30
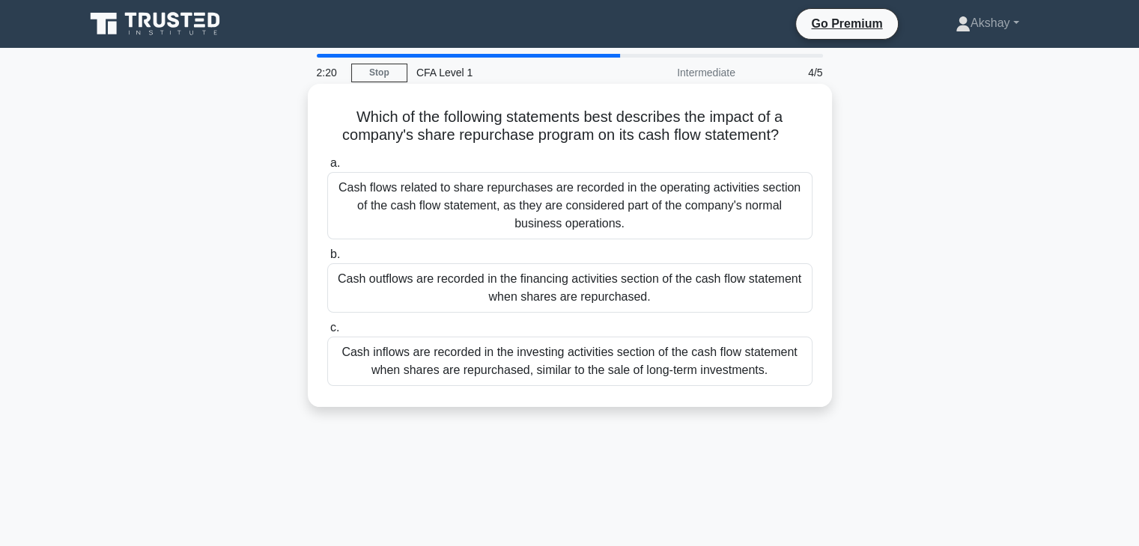
click at [814, 153] on div "a. Cash flows related to share repurchases are recorded in the operating activi…" at bounding box center [569, 270] width 503 height 238
click at [328, 150] on div "Which of the following statements best describes the impact of a company's shar…" at bounding box center [570, 245] width 512 height 311
click at [322, 105] on div "Which of the following statements best describes the impact of a company's shar…" at bounding box center [570, 245] width 512 height 311
click at [805, 147] on div "Which of the following statements best describes the impact of a company's shar…" at bounding box center [570, 245] width 512 height 311
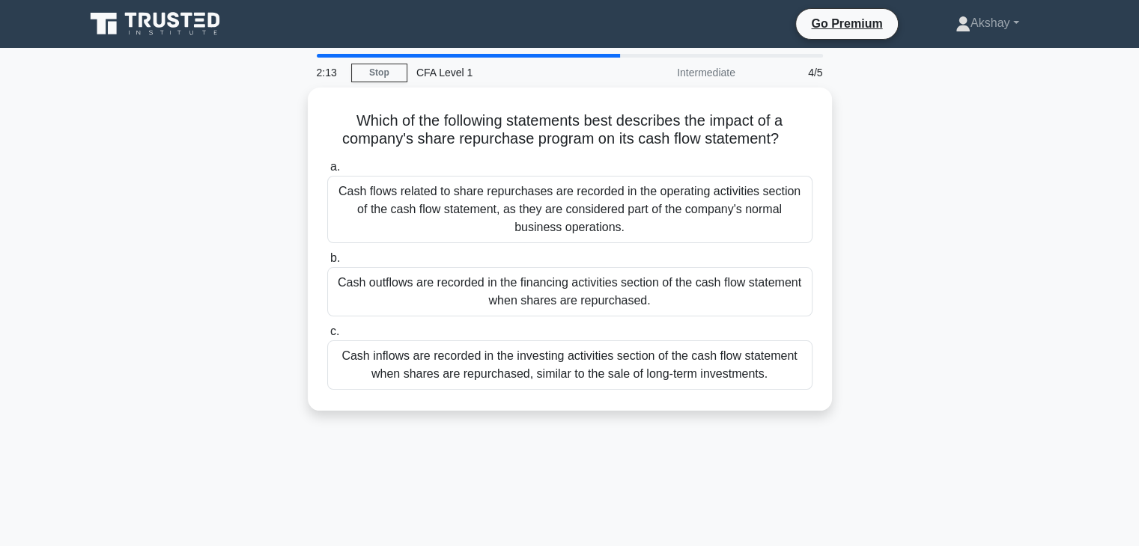
click at [720, 79] on div "Intermediate" at bounding box center [678, 73] width 131 height 30
click at [713, 73] on div "Intermediate" at bounding box center [678, 73] width 131 height 30
click at [817, 74] on div "4/5" at bounding box center [788, 73] width 88 height 30
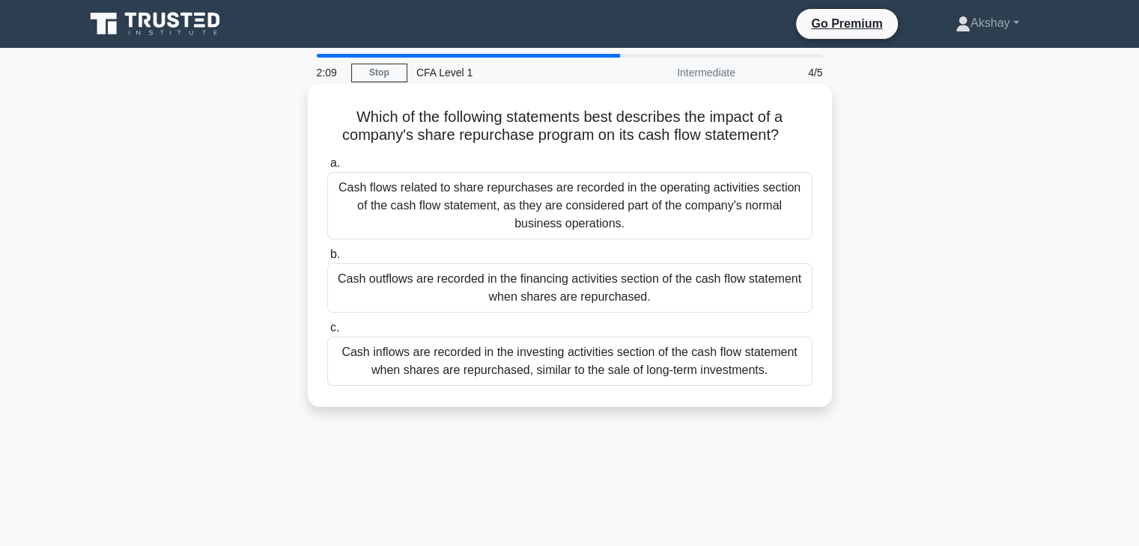
click at [820, 246] on div "b. Cash outflows are recorded in the financing activities section of the cash f…" at bounding box center [569, 279] width 503 height 67
click at [417, 291] on div "Cash outflows are recorded in the financing activities section of the cash flow…" at bounding box center [569, 287] width 485 height 49
click at [327, 260] on input "b. Cash outflows are recorded in the financing activities section of the cash f…" at bounding box center [327, 255] width 0 height 10
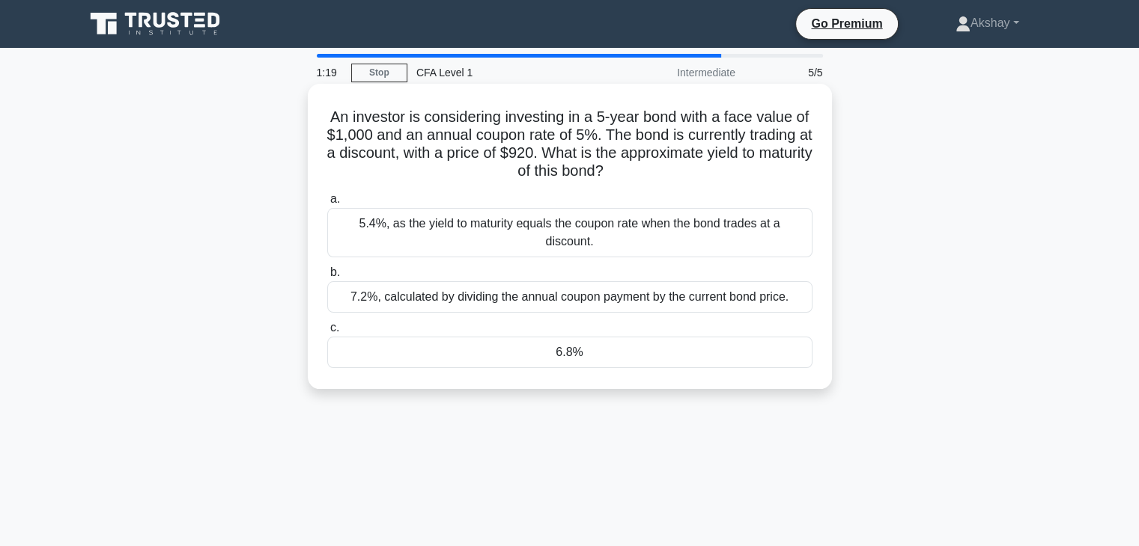
click at [406, 228] on div "5.4%, as the yield to maturity equals the coupon rate when the bond trades at a…" at bounding box center [569, 232] width 485 height 49
click at [327, 204] on input "a. 5.4%, as the yield to maturity equals the coupon rate when the bond trades a…" at bounding box center [327, 200] width 0 height 10
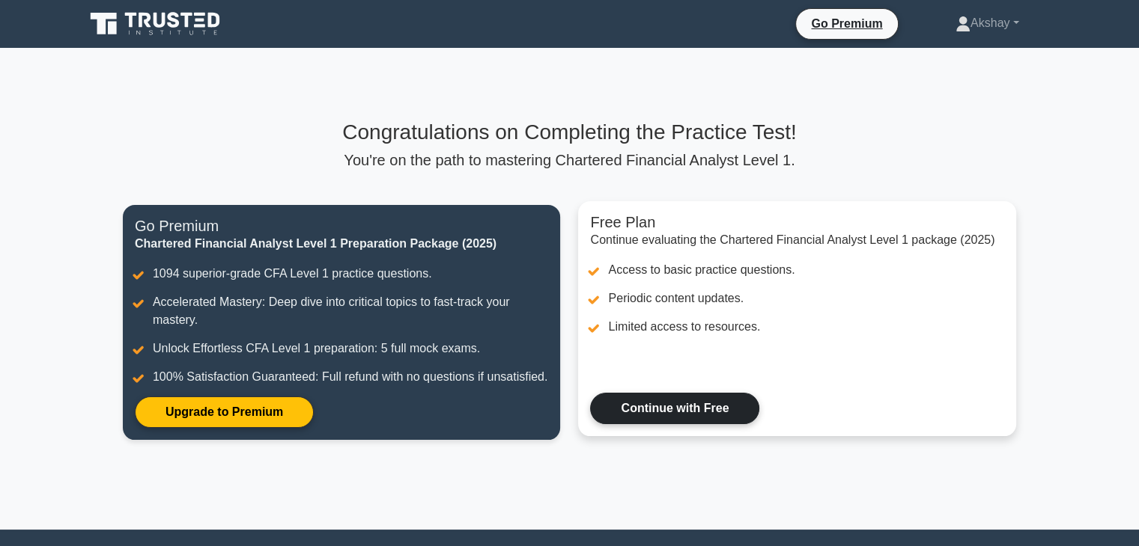
click at [653, 411] on link "Continue with Free" at bounding box center [674, 408] width 169 height 31
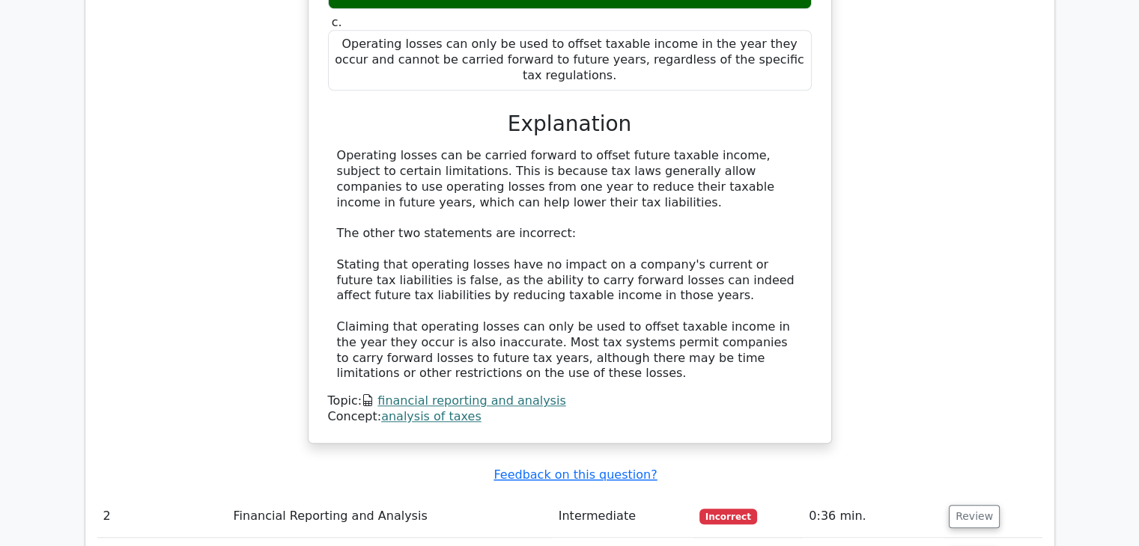
scroll to position [1422, 0]
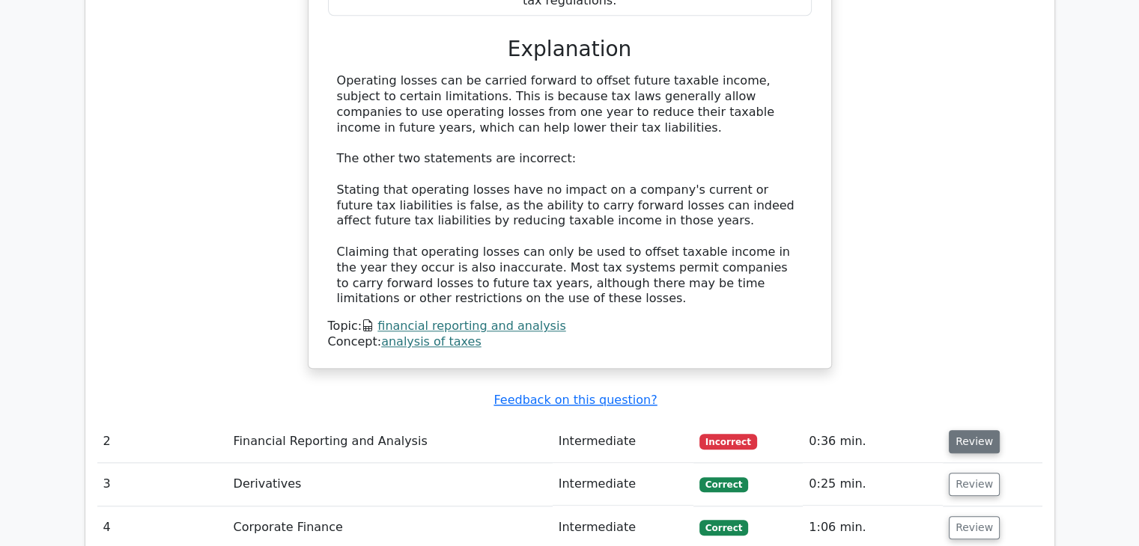
drag, startPoint x: 972, startPoint y: 354, endPoint x: 954, endPoint y: 356, distance: 18.0
click at [971, 430] on button "Review" at bounding box center [973, 441] width 51 height 23
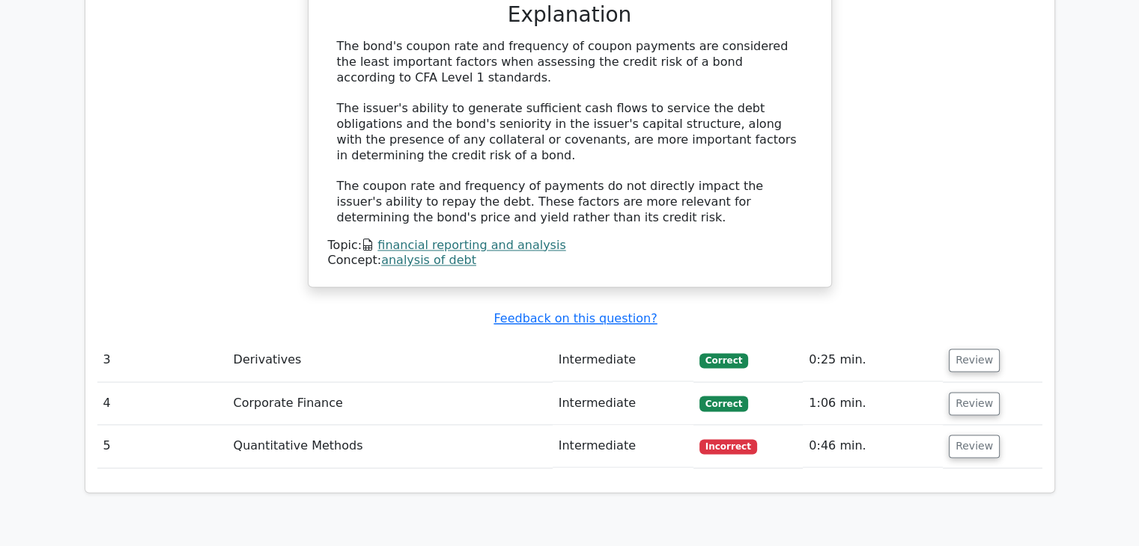
scroll to position [2171, 0]
click at [964, 347] on button "Review" at bounding box center [973, 358] width 51 height 23
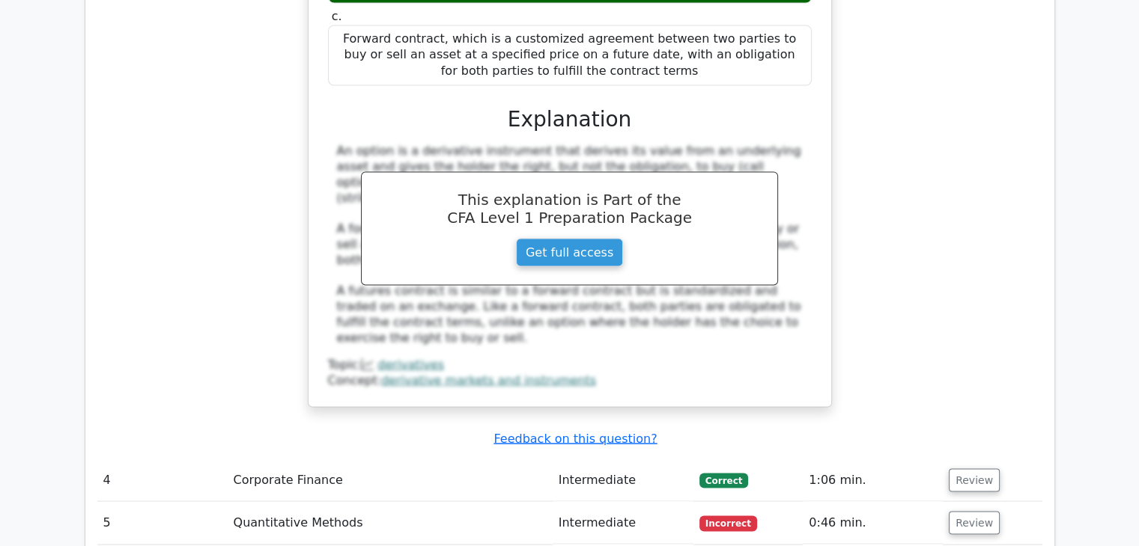
scroll to position [2844, 0]
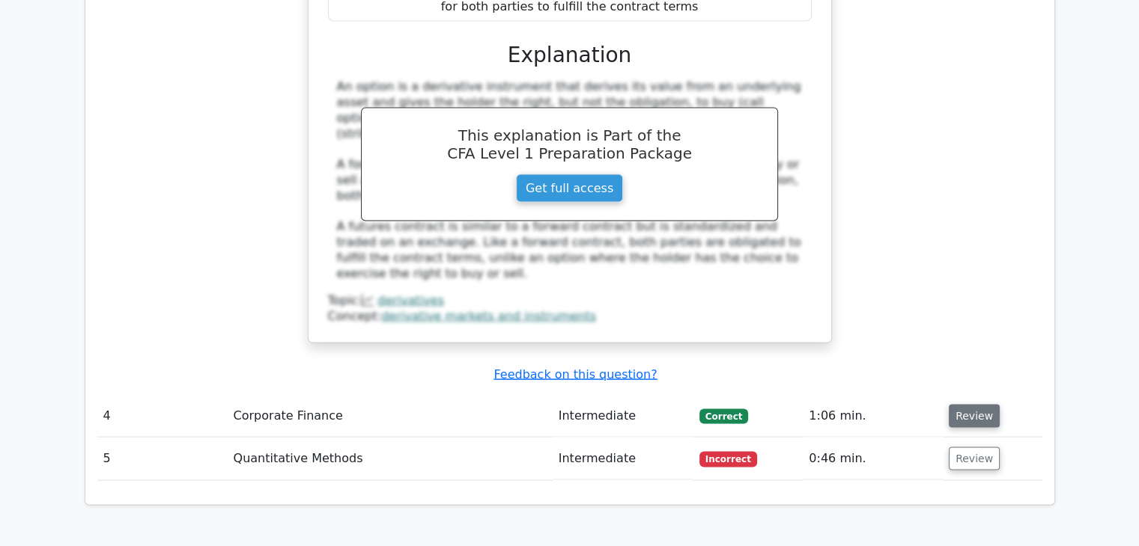
click at [960, 404] on button "Review" at bounding box center [973, 415] width 51 height 23
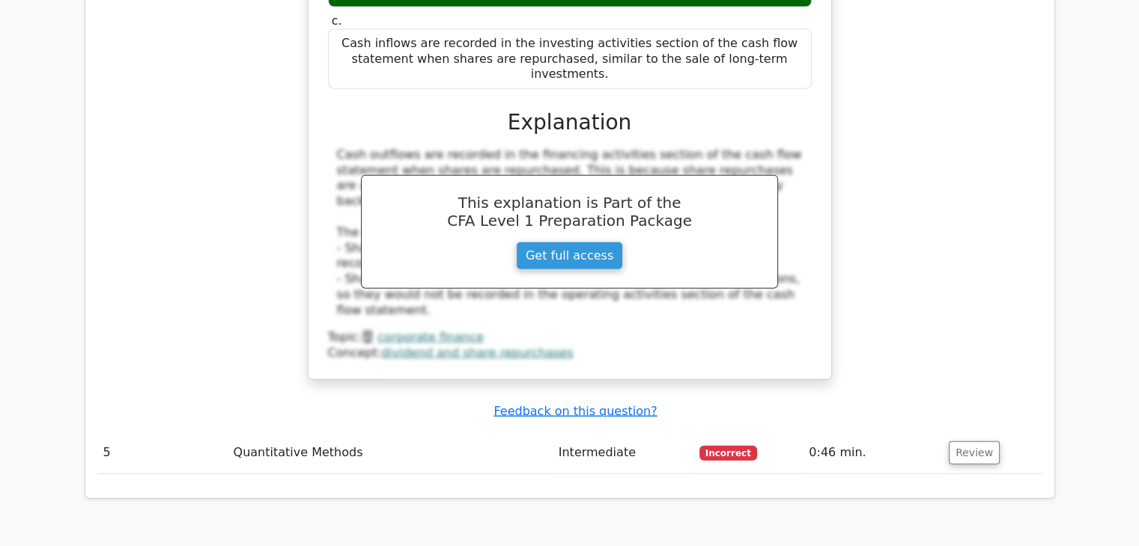
scroll to position [3518, 0]
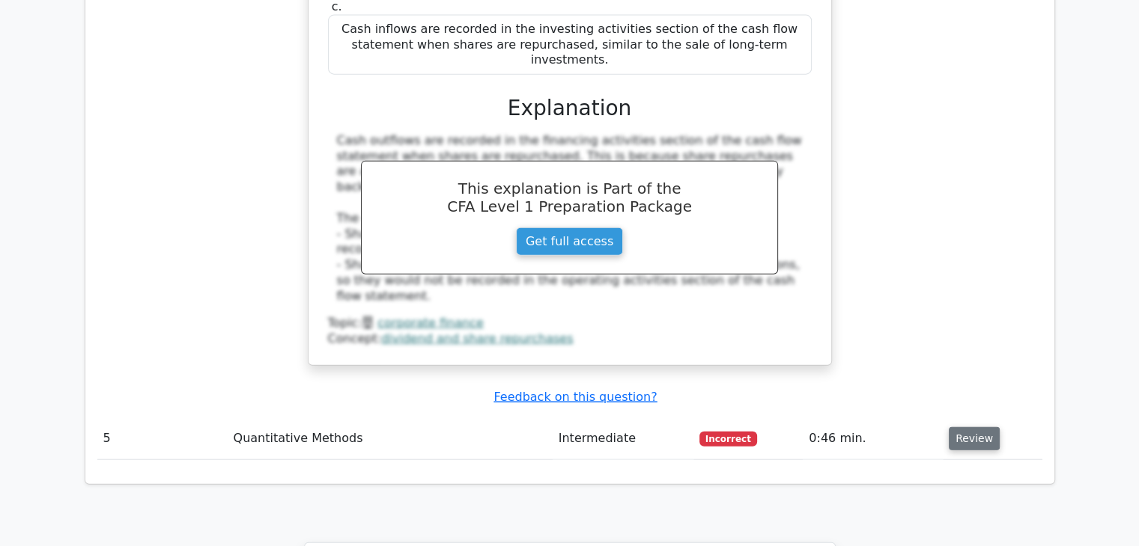
click at [975, 427] on button "Review" at bounding box center [973, 438] width 51 height 23
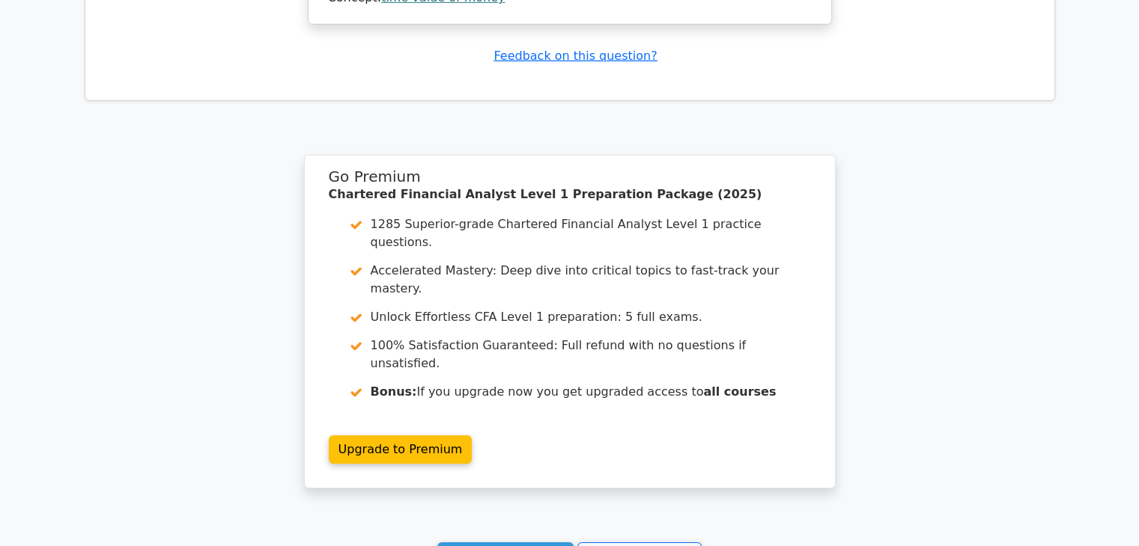
scroll to position [4842, 0]
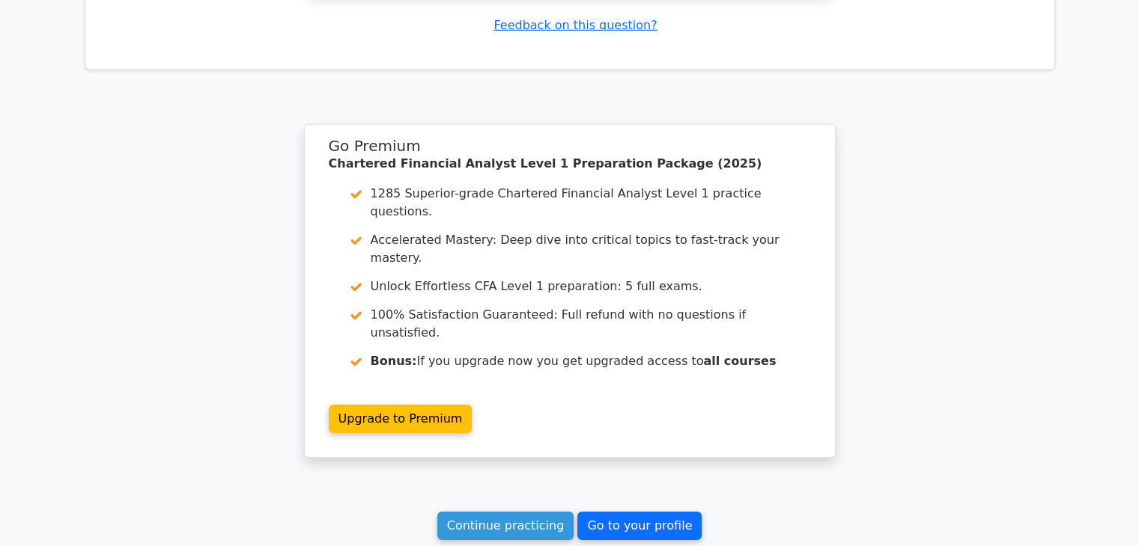
click at [677, 512] on link "Go to your profile" at bounding box center [639, 526] width 124 height 28
